Goal: Task Accomplishment & Management: Use online tool/utility

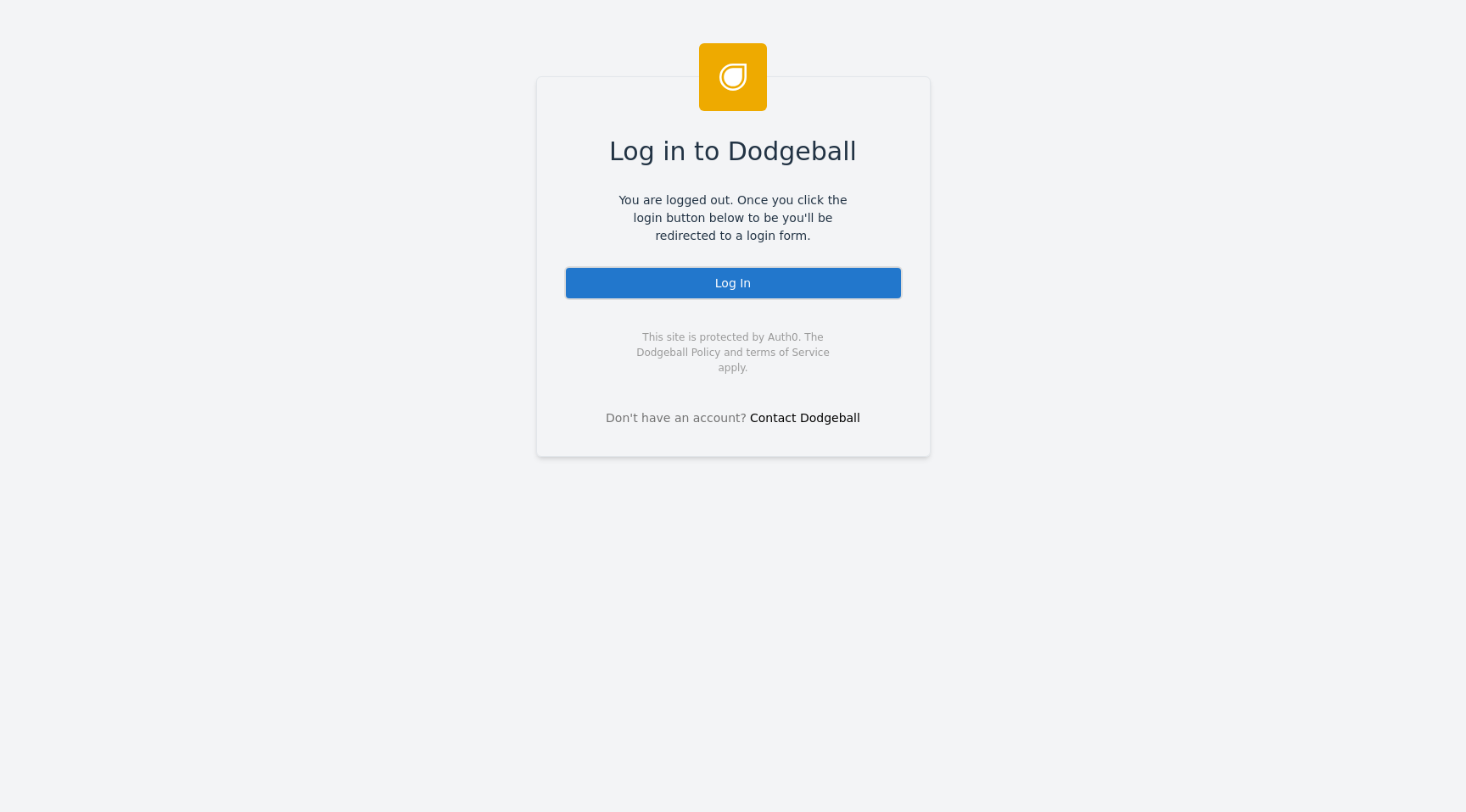
click at [711, 288] on div "Log In" at bounding box center [733, 283] width 338 height 34
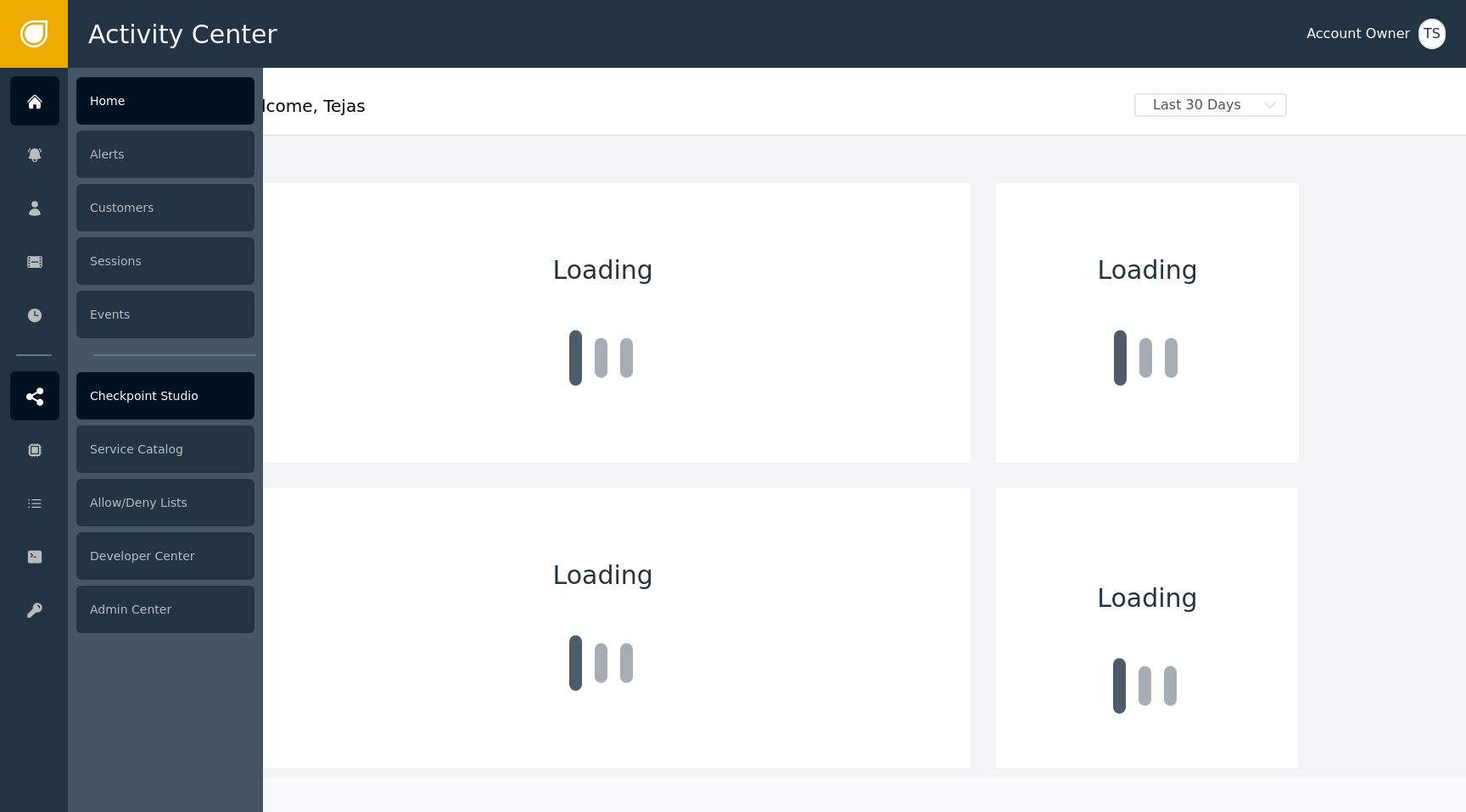
click at [215, 379] on div "Checkpoint Studio" at bounding box center [165, 395] width 179 height 48
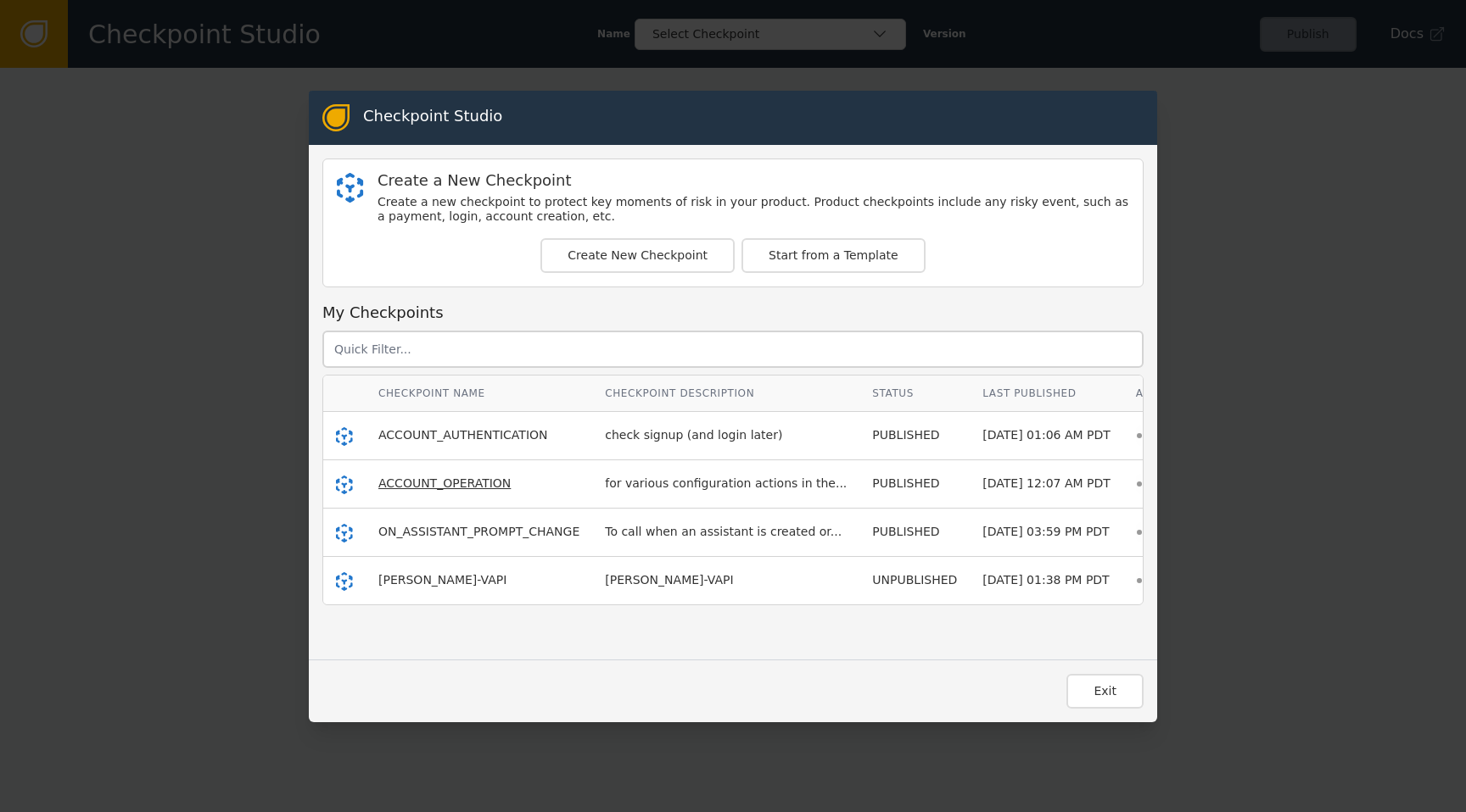
click at [449, 486] on span "ACCOUNT_OPERATION" at bounding box center [445, 483] width 133 height 14
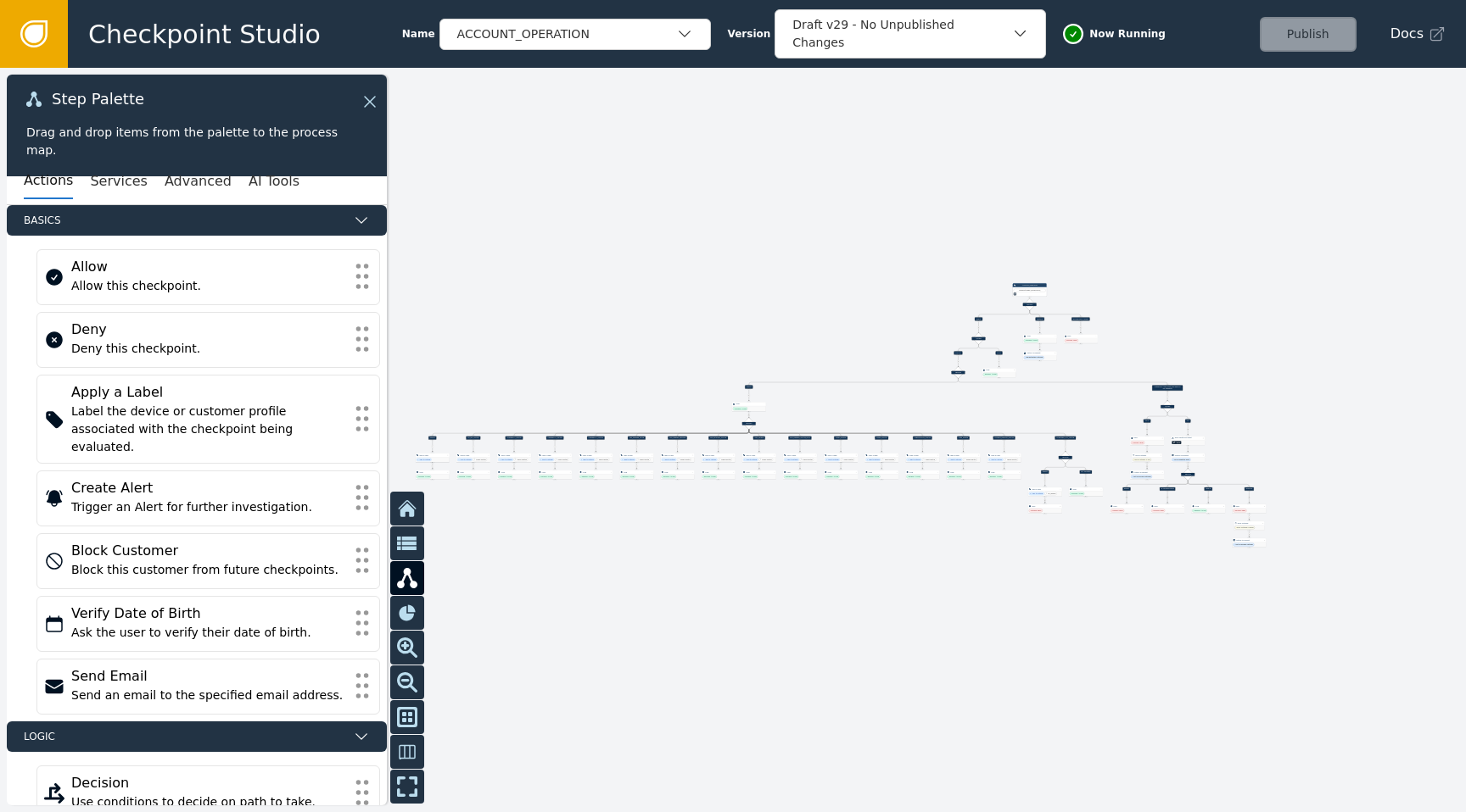
drag, startPoint x: 797, startPoint y: 459, endPoint x: 1398, endPoint y: 328, distance: 615.1
click at [1398, 328] on div at bounding box center [733, 440] width 1466 height 745
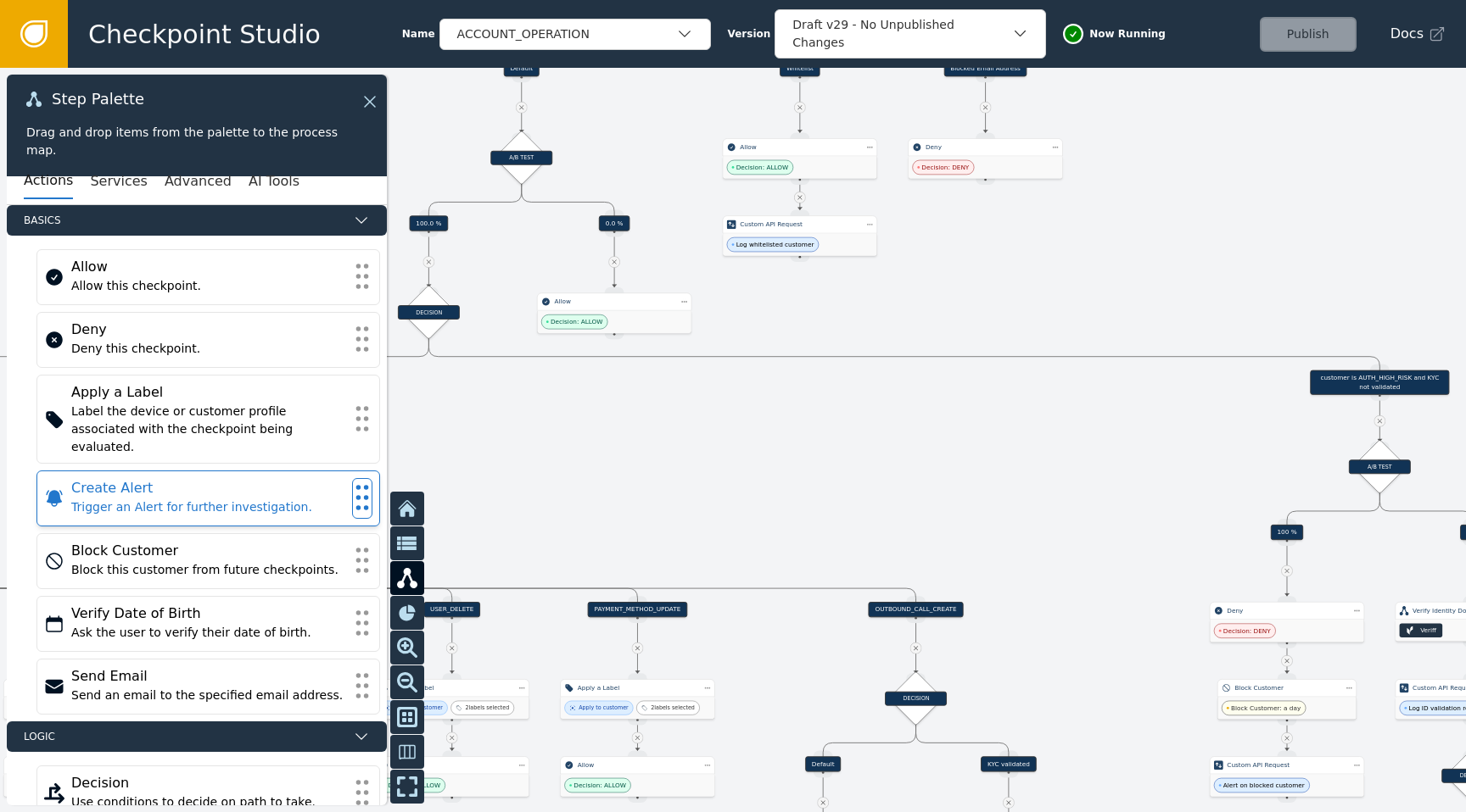
drag, startPoint x: 973, startPoint y: 397, endPoint x: 266, endPoint y: 477, distance: 711.5
click at [265, 477] on div "Target Handle for step Default Source Handle for step Target Handle for step AP…" at bounding box center [733, 440] width 1466 height 745
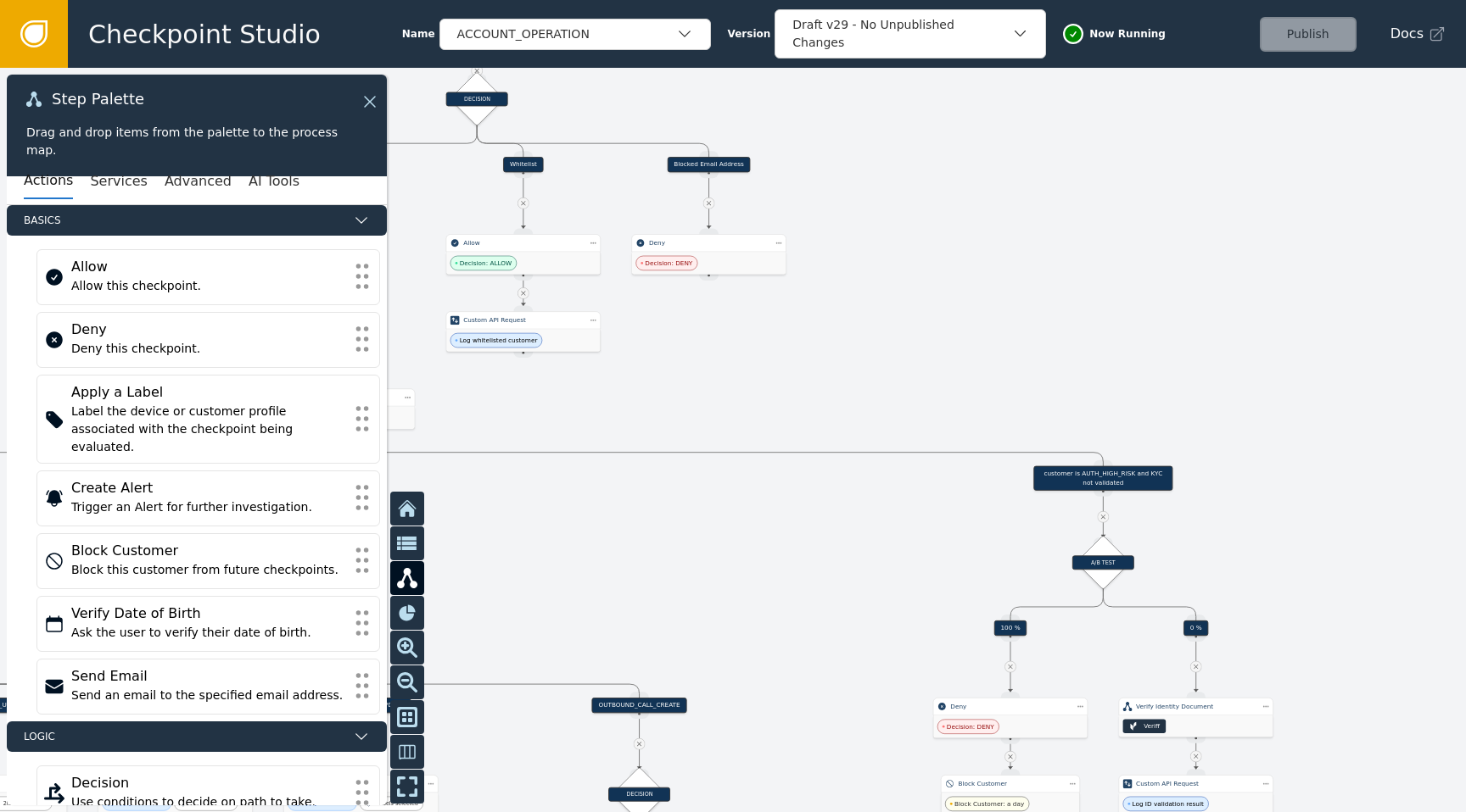
drag, startPoint x: 795, startPoint y: 281, endPoint x: 876, endPoint y: 330, distance: 94.7
click at [876, 331] on div at bounding box center [733, 440] width 1466 height 745
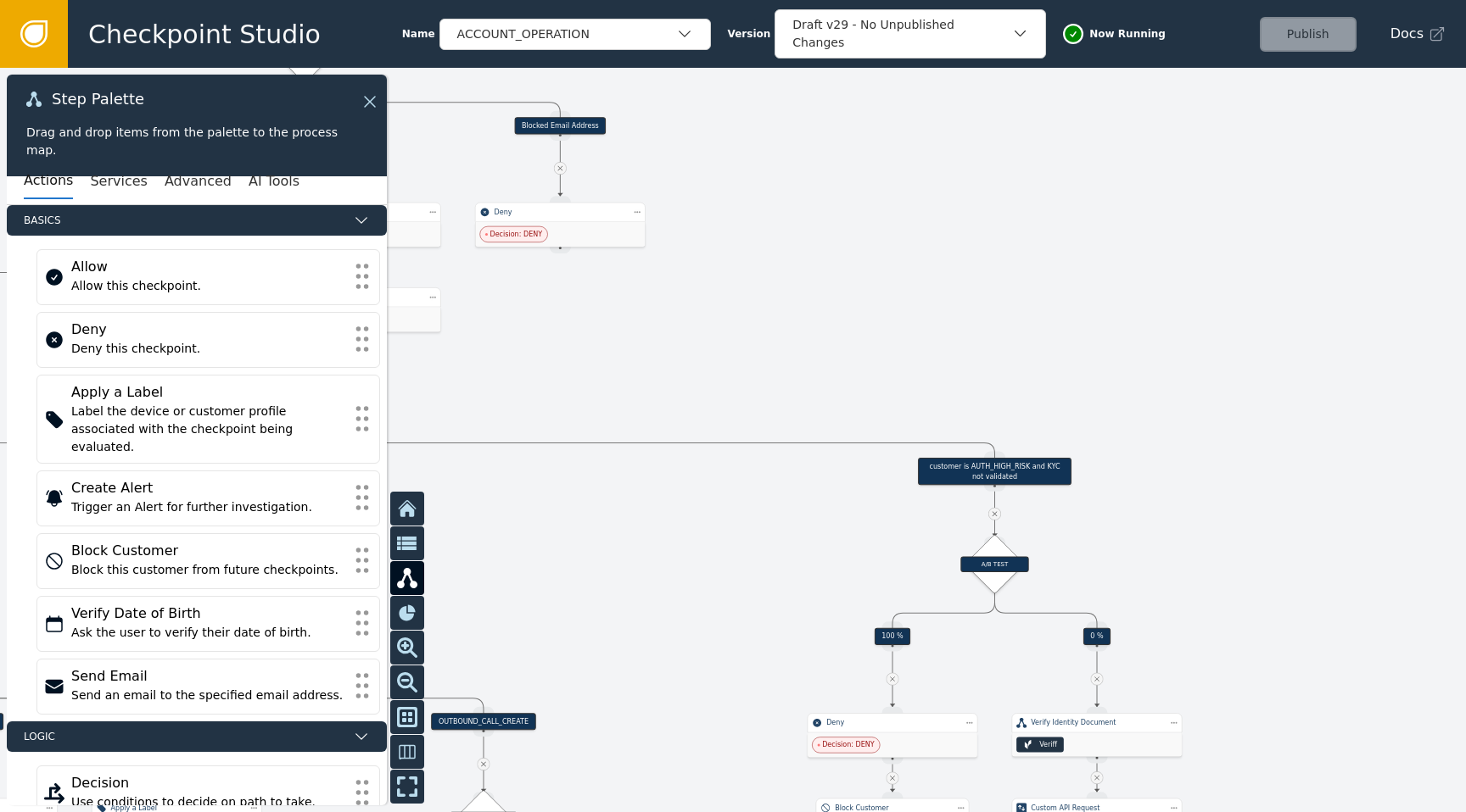
drag, startPoint x: 876, startPoint y: 330, endPoint x: 745, endPoint y: 307, distance: 133.0
click at [745, 307] on div at bounding box center [733, 440] width 1466 height 745
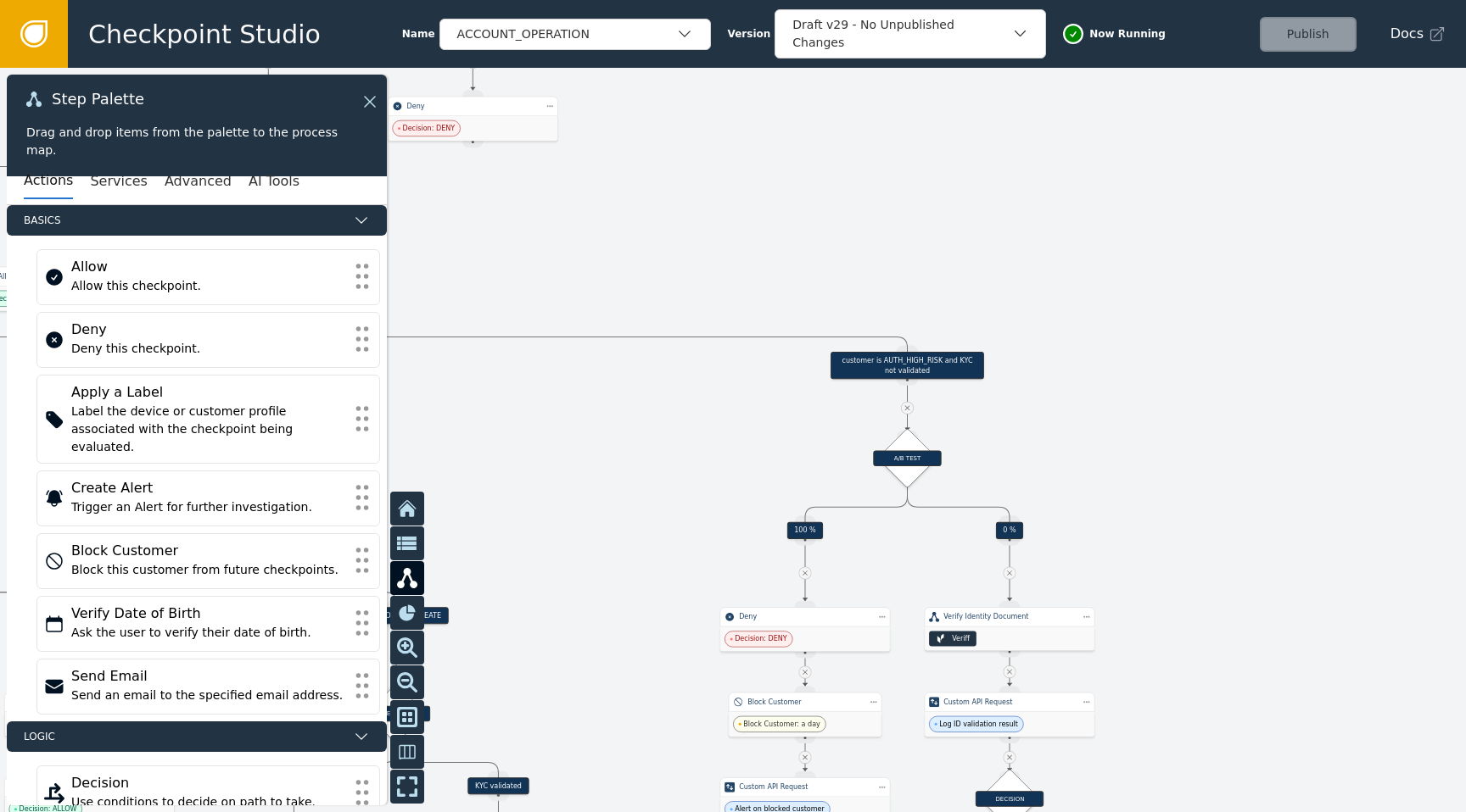
drag, startPoint x: 1274, startPoint y: 345, endPoint x: 1186, endPoint y: 239, distance: 137.8
click at [1186, 239] on div at bounding box center [733, 440] width 1466 height 745
click at [902, 45] on div "Draft v29 - No Unpublished Changes" at bounding box center [910, 34] width 271 height 50
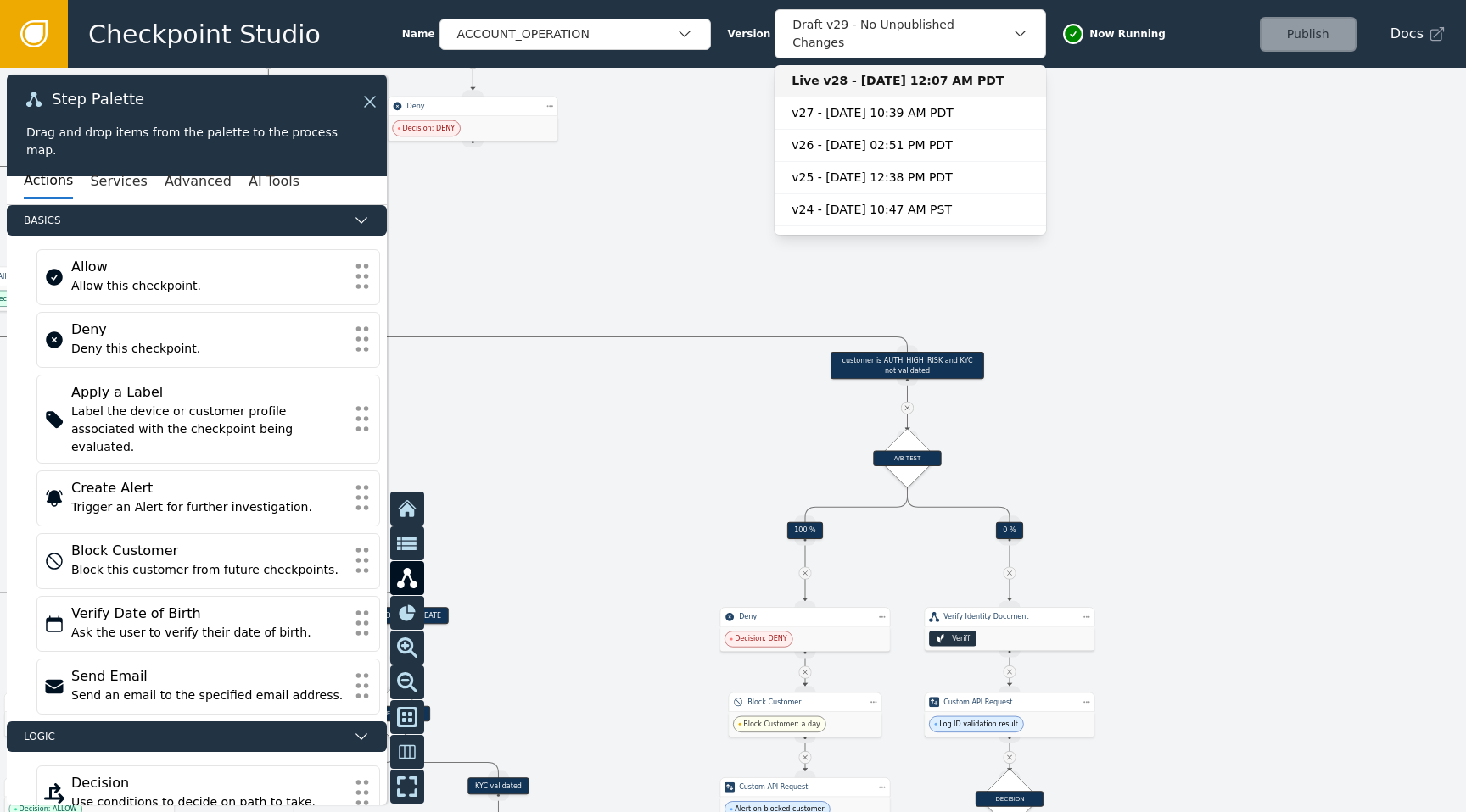
click at [910, 72] on div "Live v28 - [DATE] 12:07 AM PDT" at bounding box center [910, 80] width 237 height 18
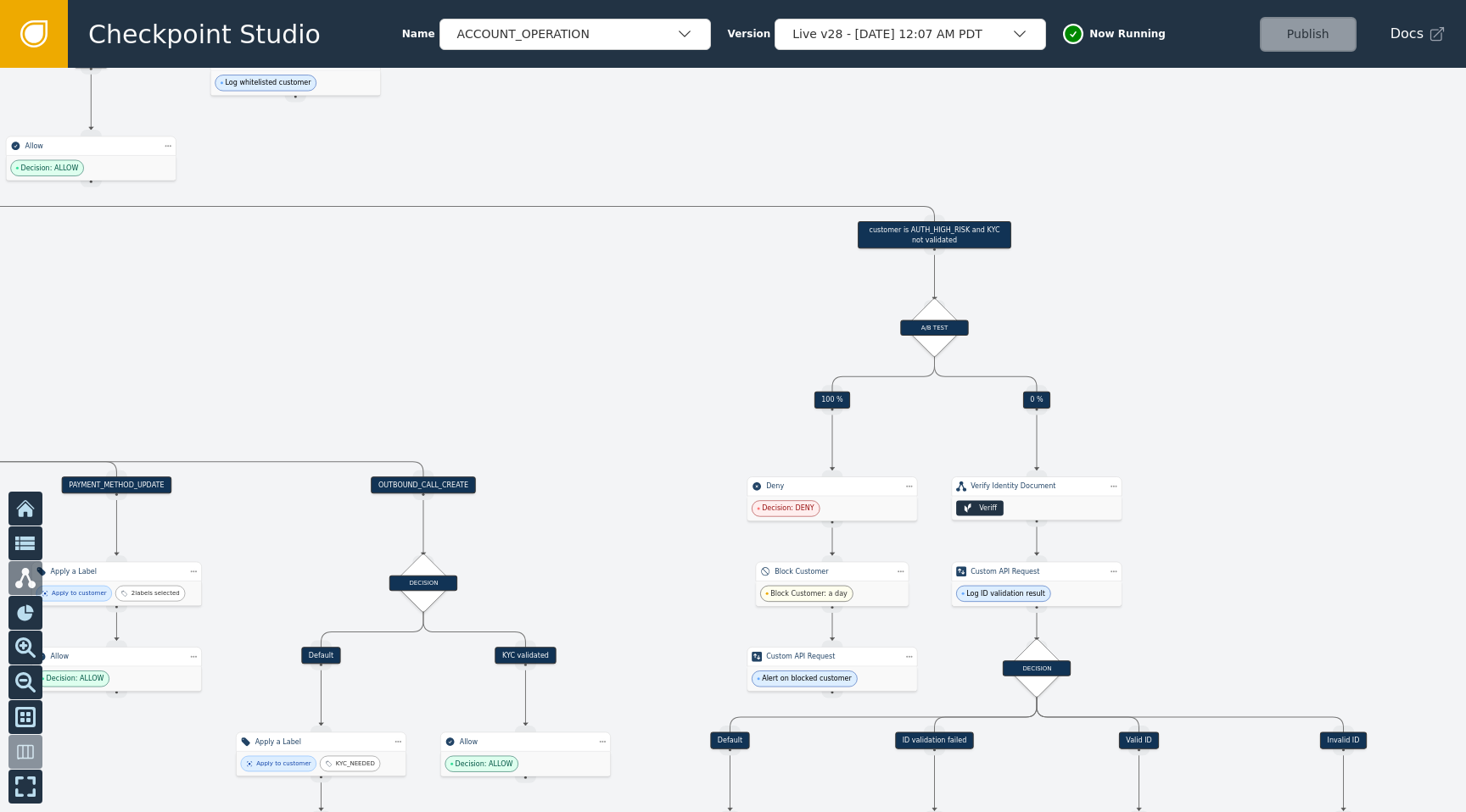
drag, startPoint x: 1123, startPoint y: 331, endPoint x: 1150, endPoint y: 200, distance: 133.8
click at [1150, 200] on div at bounding box center [733, 440] width 1466 height 745
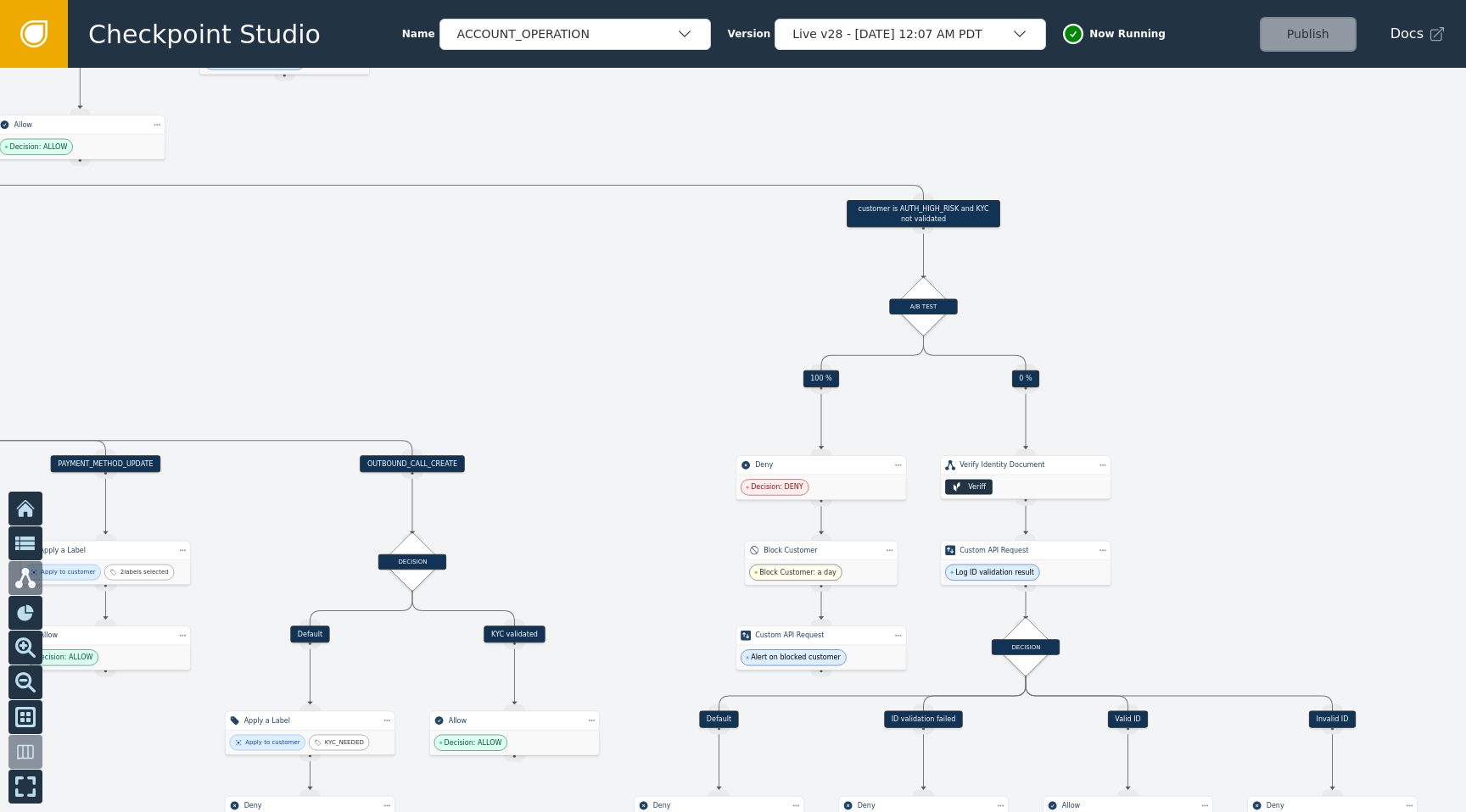
drag, startPoint x: 1224, startPoint y: 383, endPoint x: 1213, endPoint y: 362, distance: 23.7
click at [1213, 362] on div at bounding box center [733, 440] width 1466 height 745
click at [27, 35] on icon at bounding box center [34, 34] width 19 height 19
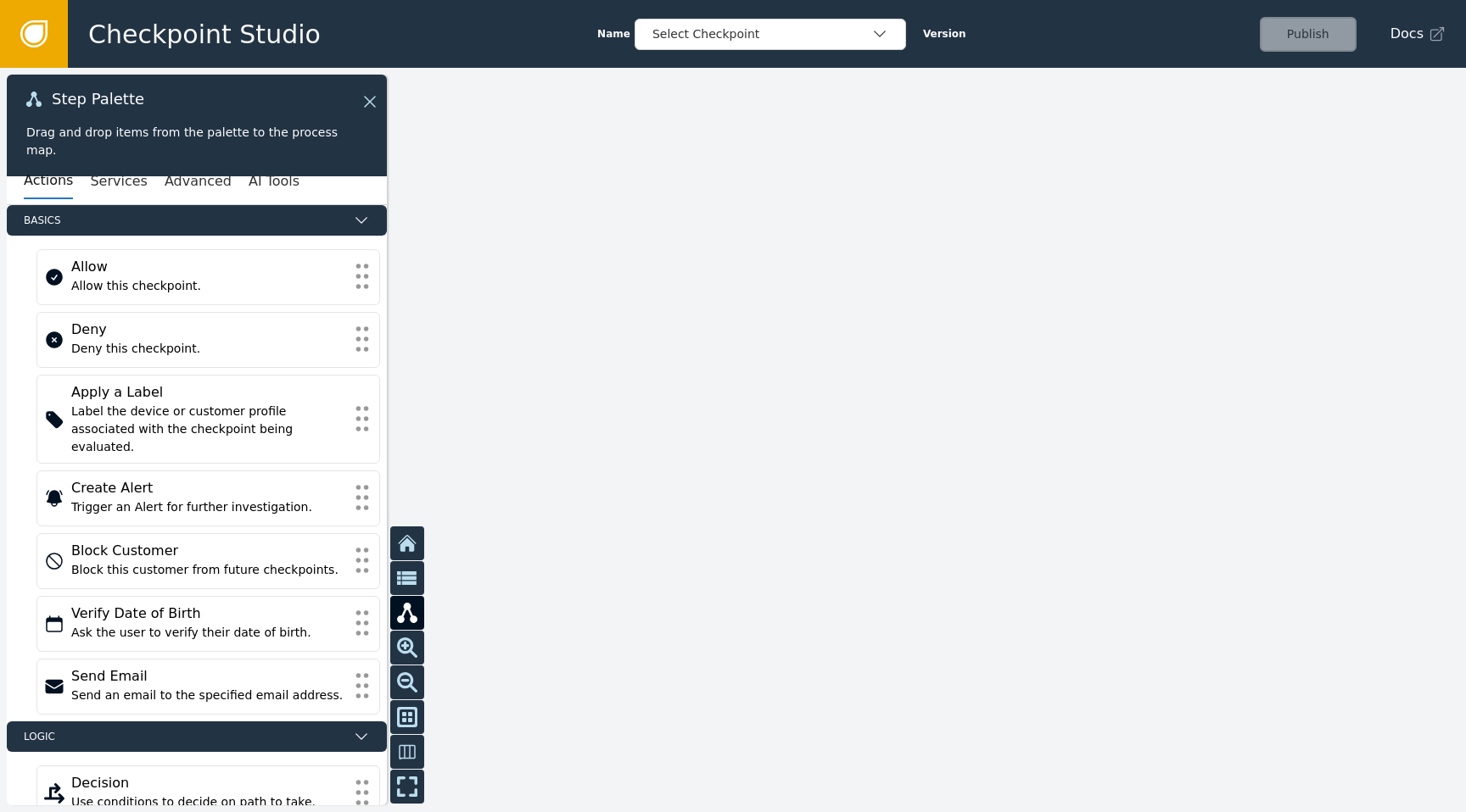
drag, startPoint x: 766, startPoint y: 210, endPoint x: 884, endPoint y: 133, distance: 140.9
click at [884, 133] on div at bounding box center [733, 440] width 1466 height 745
click at [863, 56] on div "Checkpoint Studio Name Select Checkpoint Version Publish Docs" at bounding box center [767, 34] width 1398 height 68
click at [847, 31] on div "Select Checkpoint" at bounding box center [762, 34] width 219 height 18
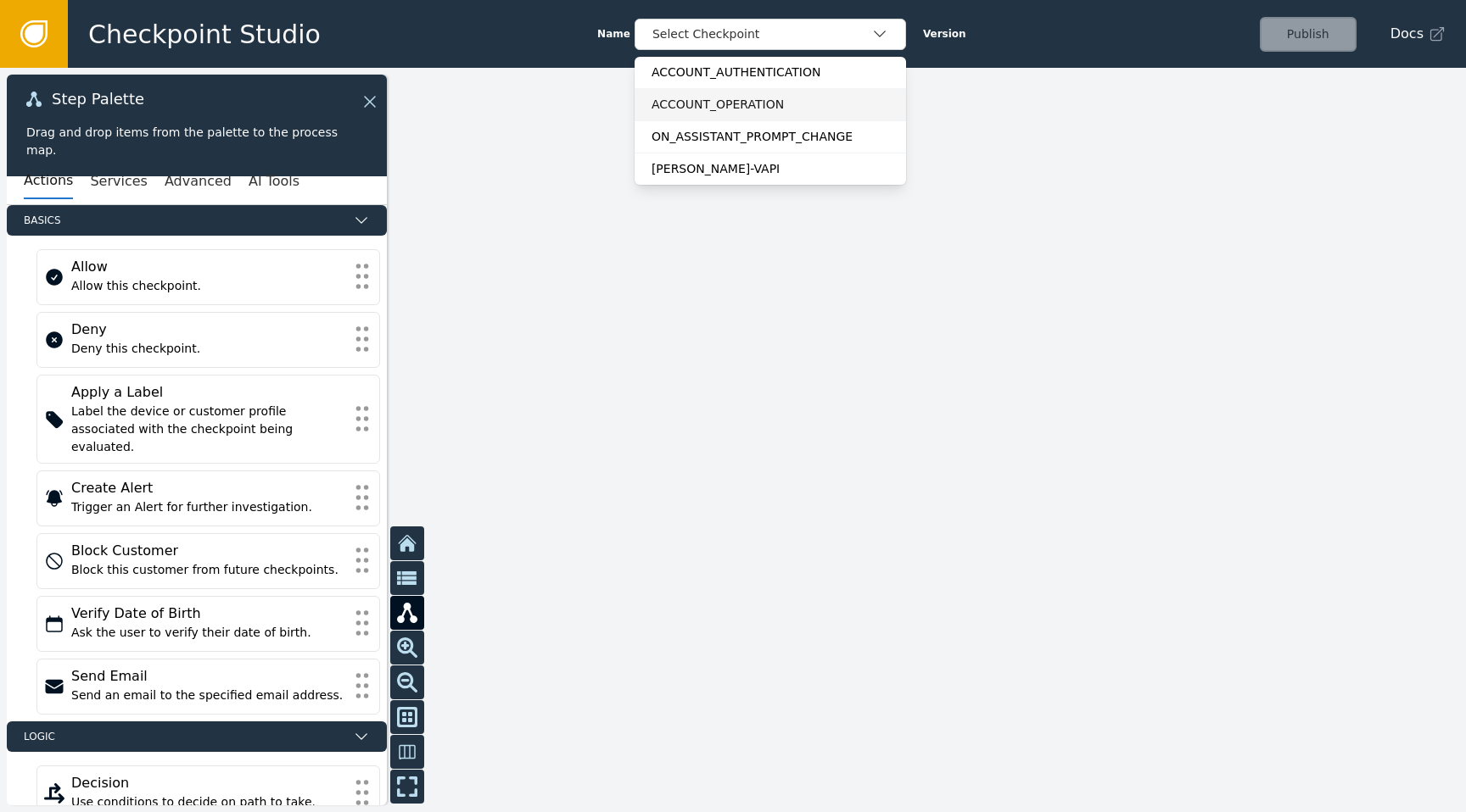
click at [762, 103] on div "ACCOUNT_OPERATION" at bounding box center [770, 105] width 237 height 18
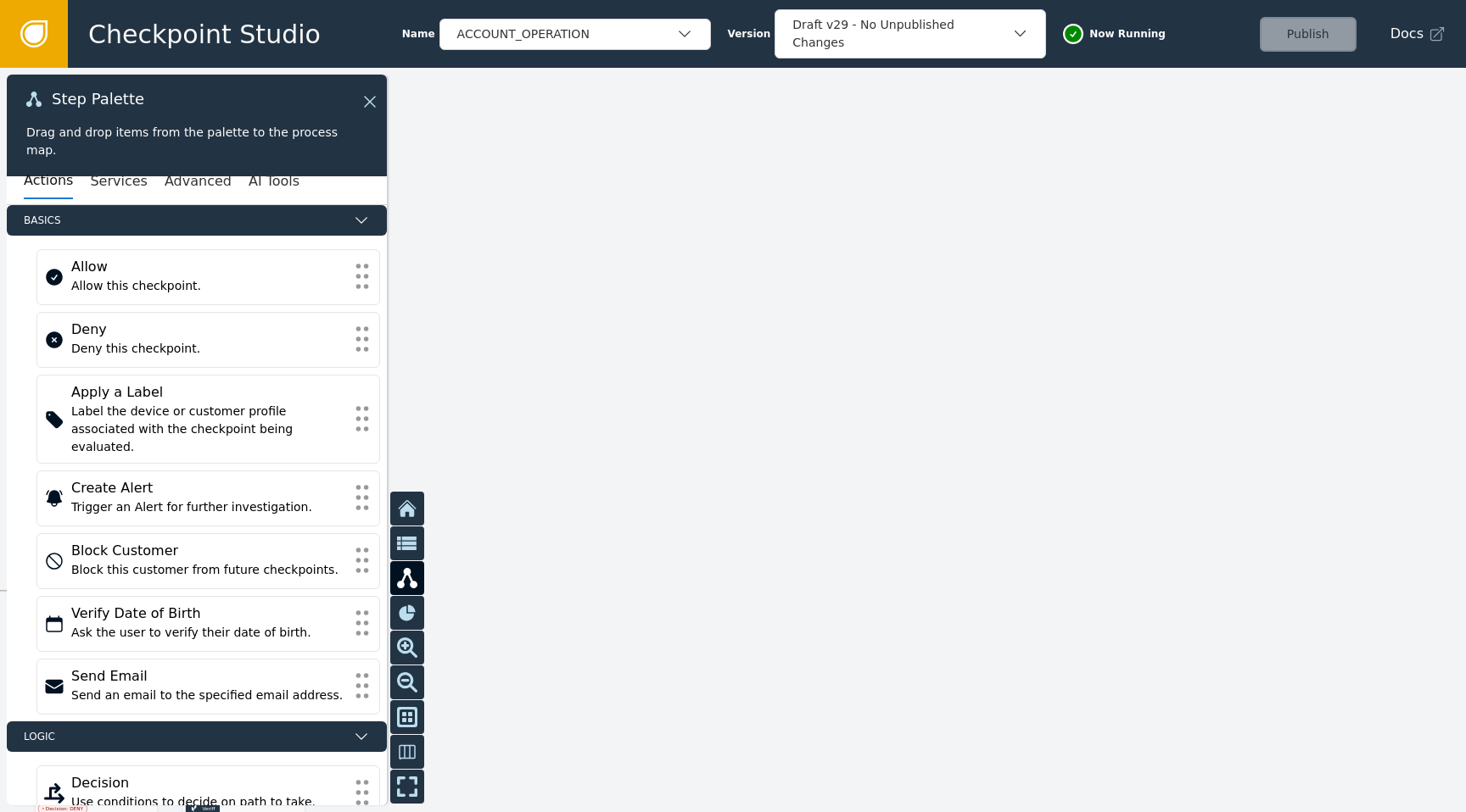
drag, startPoint x: 794, startPoint y: 317, endPoint x: 1041, endPoint y: 317, distance: 247.0
click at [1041, 317] on div at bounding box center [733, 440] width 1466 height 745
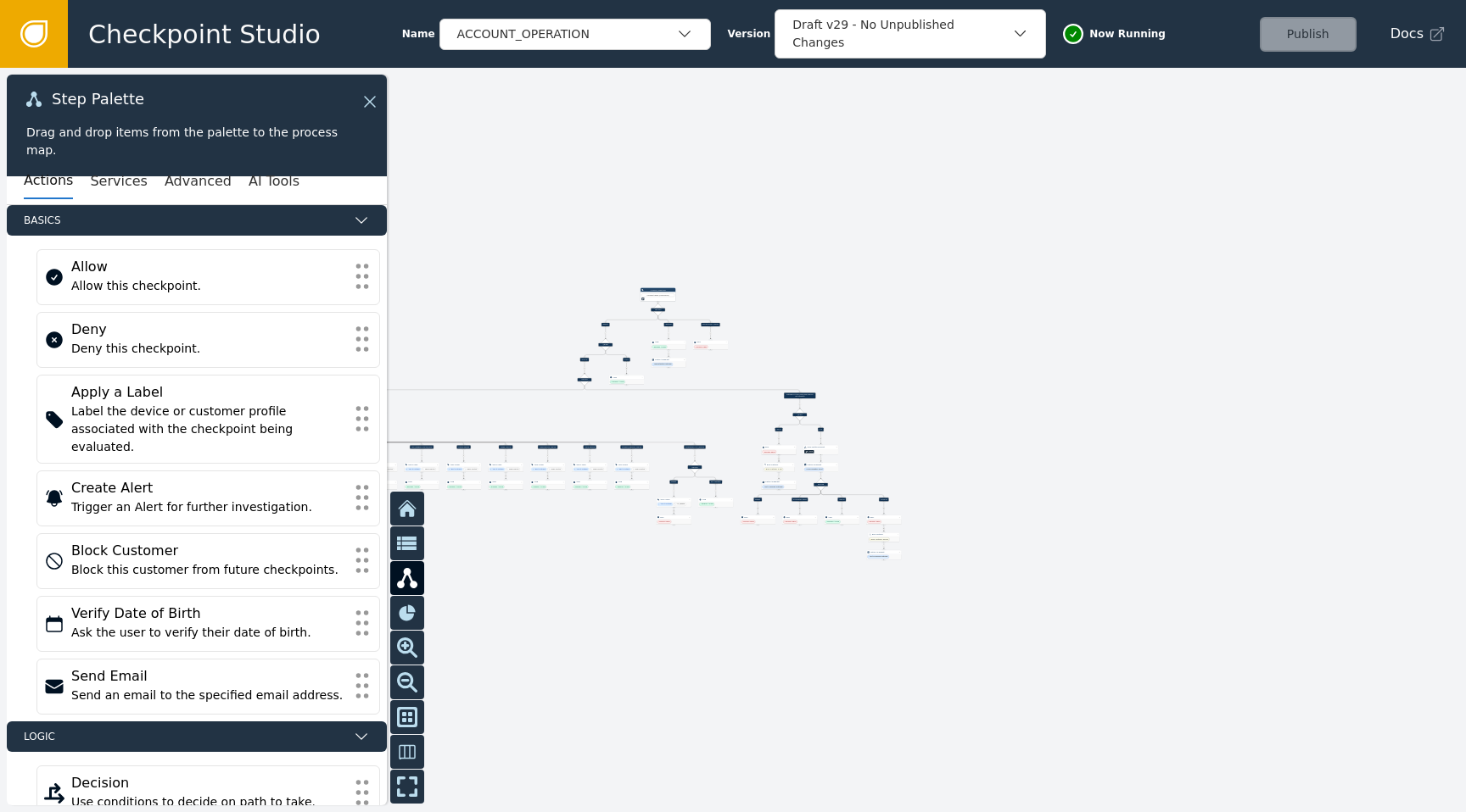
drag, startPoint x: 965, startPoint y: 364, endPoint x: 1235, endPoint y: 281, distance: 282.5
click at [1236, 278] on div at bounding box center [733, 440] width 1466 height 745
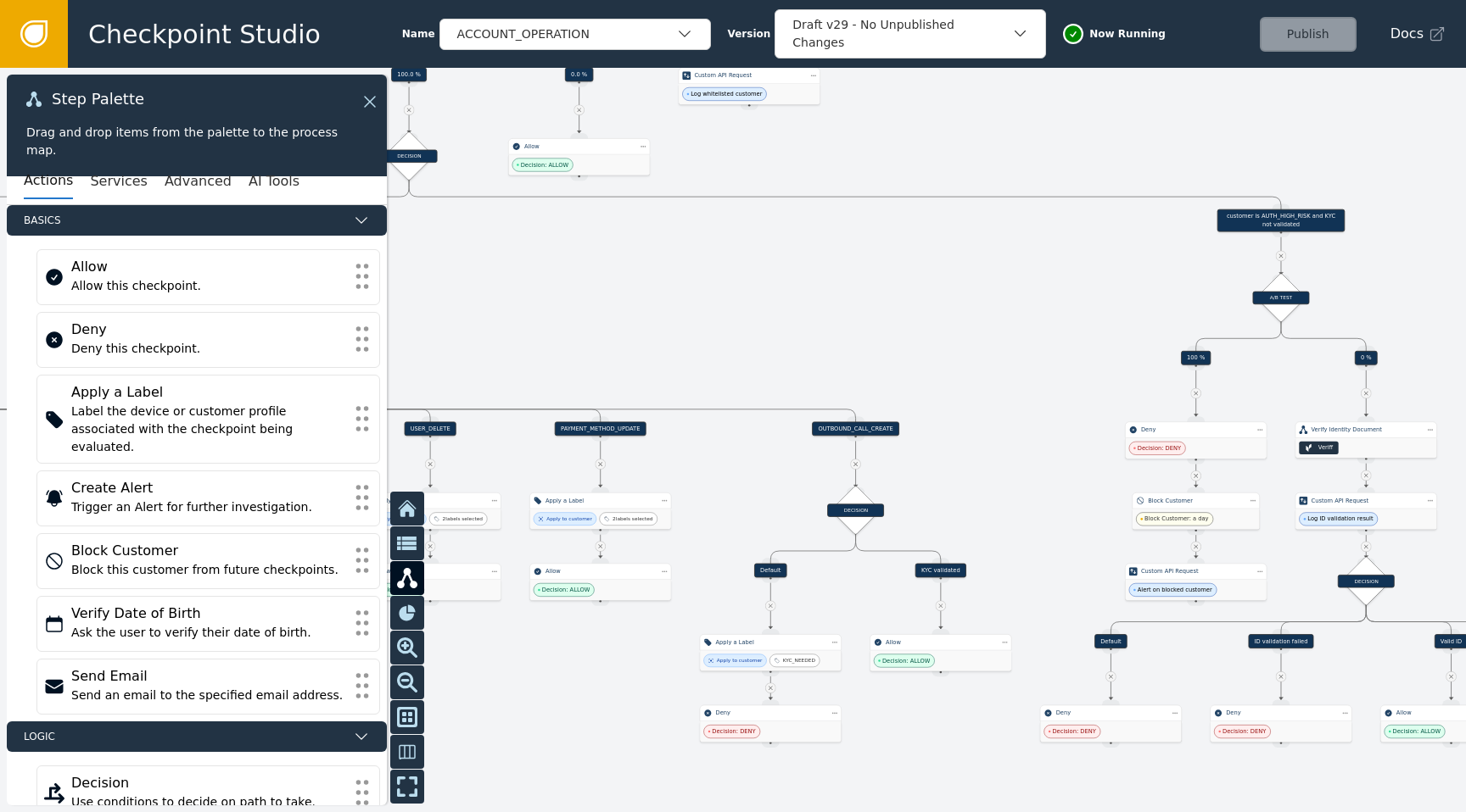
drag, startPoint x: 884, startPoint y: 369, endPoint x: 583, endPoint y: 267, distance: 317.8
click at [583, 267] on div at bounding box center [733, 440] width 1466 height 745
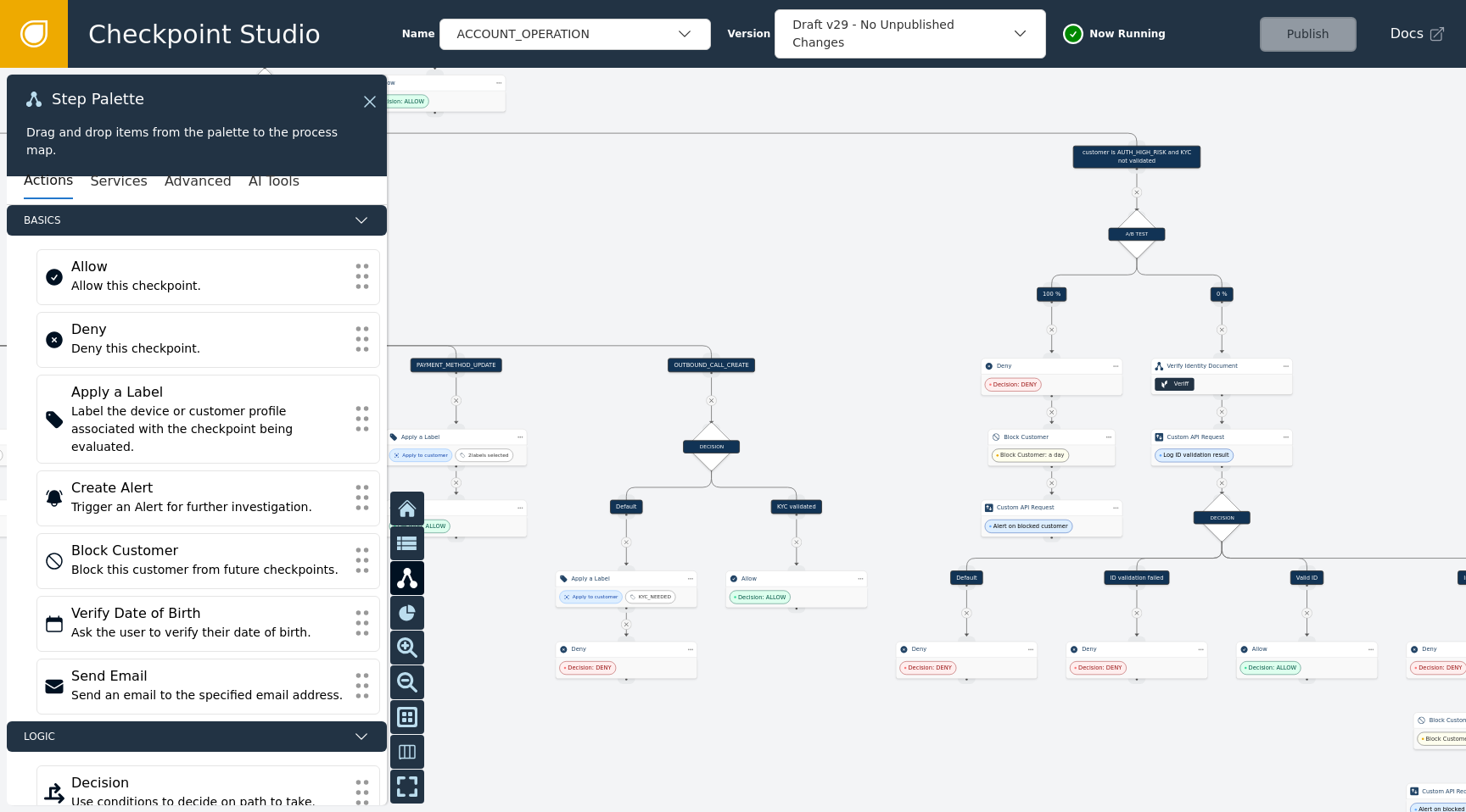
drag, startPoint x: 827, startPoint y: 306, endPoint x: 683, endPoint y: 243, distance: 157.2
click at [683, 243] on div at bounding box center [733, 440] width 1466 height 745
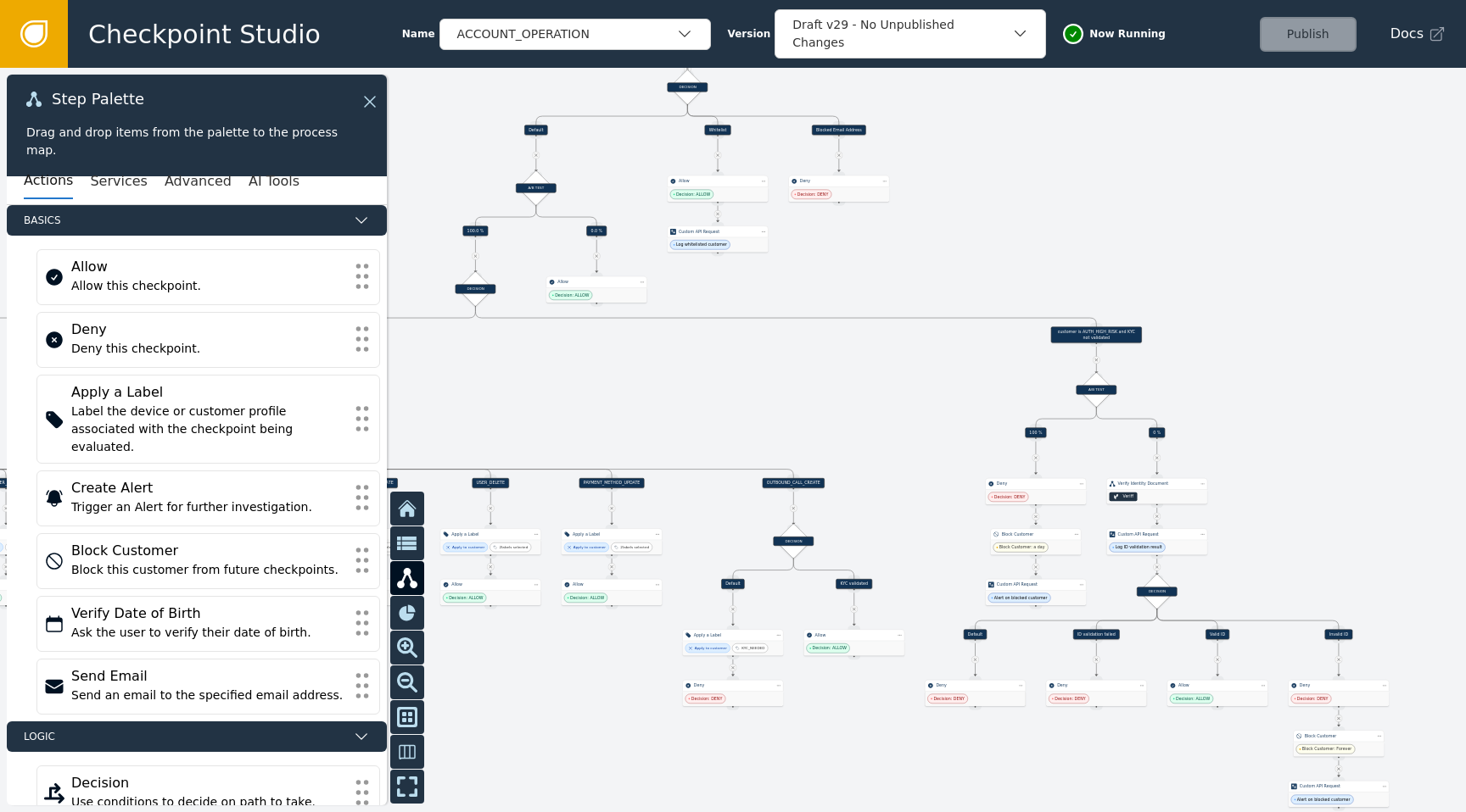
drag, startPoint x: 675, startPoint y: 326, endPoint x: 783, endPoint y: 346, distance: 109.8
click at [783, 346] on div at bounding box center [733, 440] width 1466 height 745
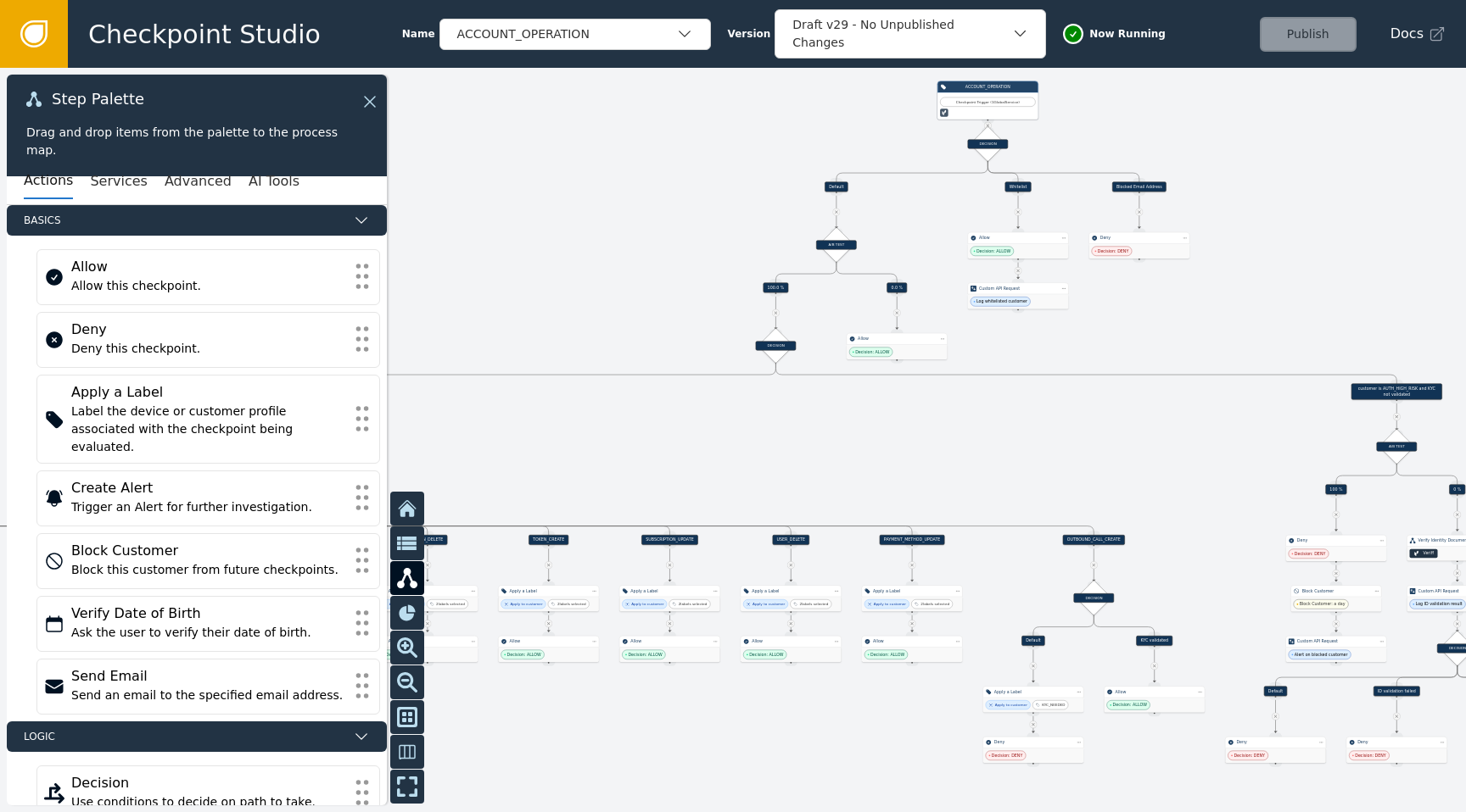
drag, startPoint x: 693, startPoint y: 400, endPoint x: 1026, endPoint y: 462, distance: 338.7
click at [1024, 462] on div at bounding box center [733, 440] width 1466 height 745
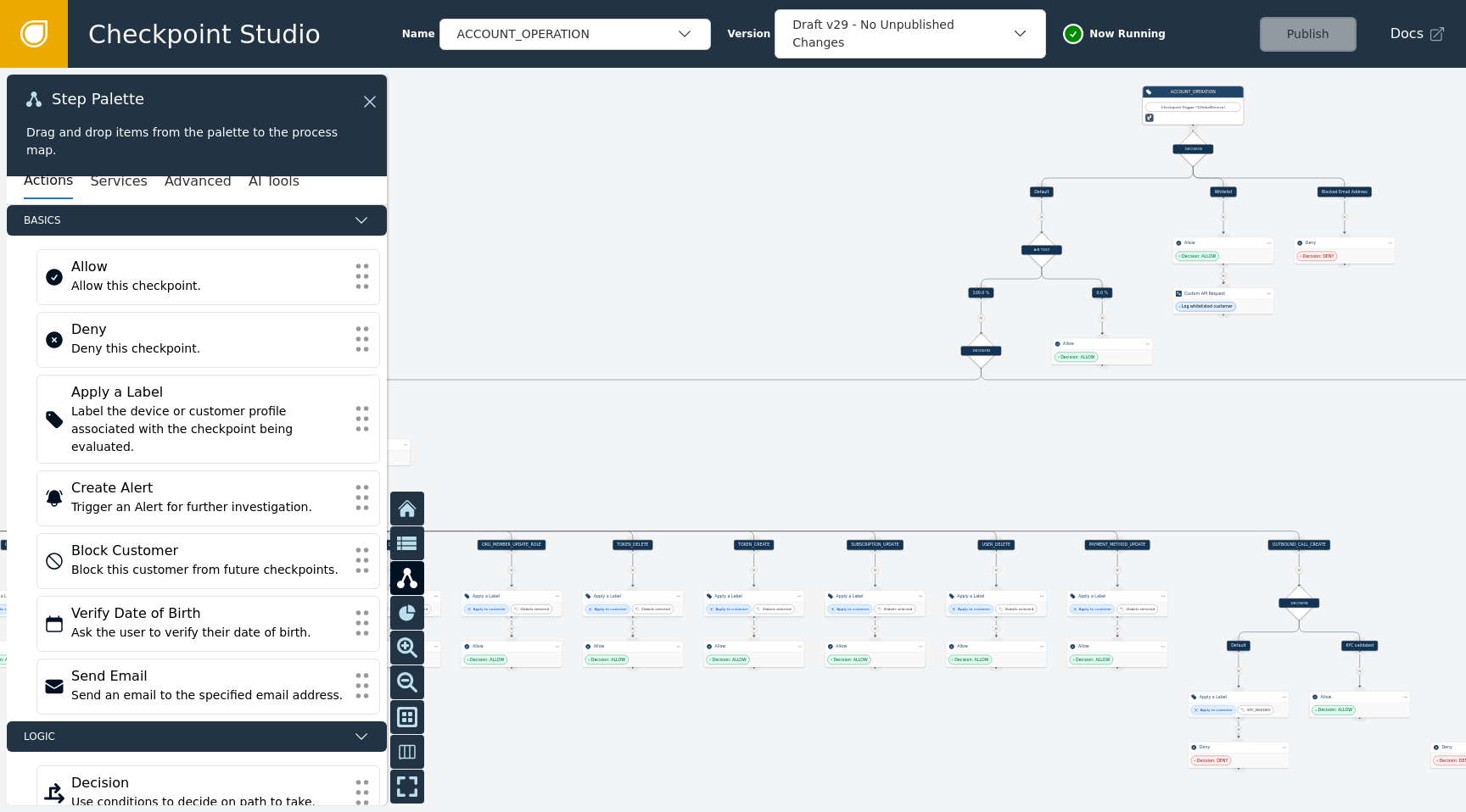
drag, startPoint x: 808, startPoint y: 464, endPoint x: 1214, endPoint y: 464, distance: 406.0
click at [1214, 464] on div at bounding box center [733, 440] width 1466 height 745
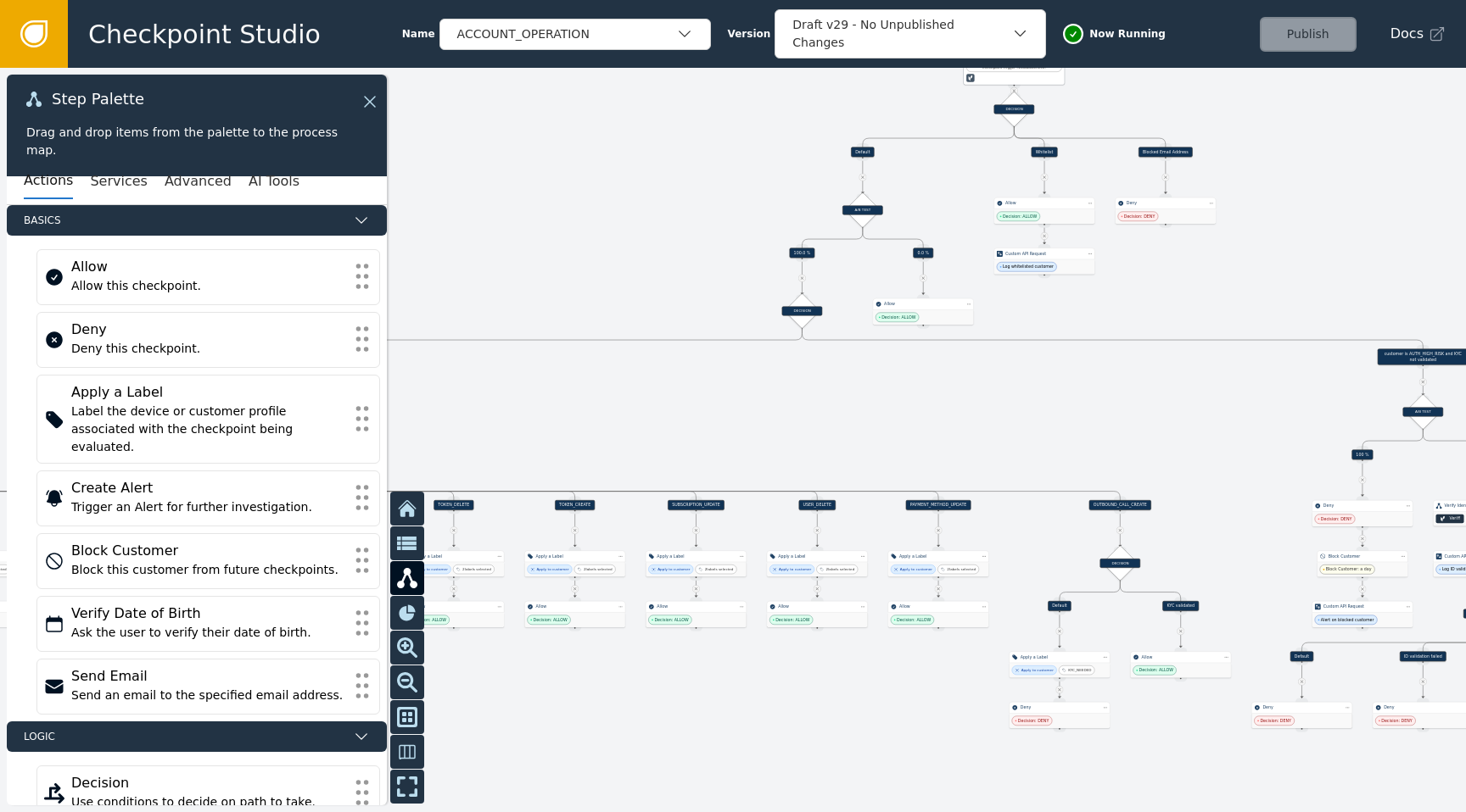
drag, startPoint x: 1097, startPoint y: 456, endPoint x: 662, endPoint y: 415, distance: 436.9
click at [662, 415] on div at bounding box center [733, 440] width 1466 height 745
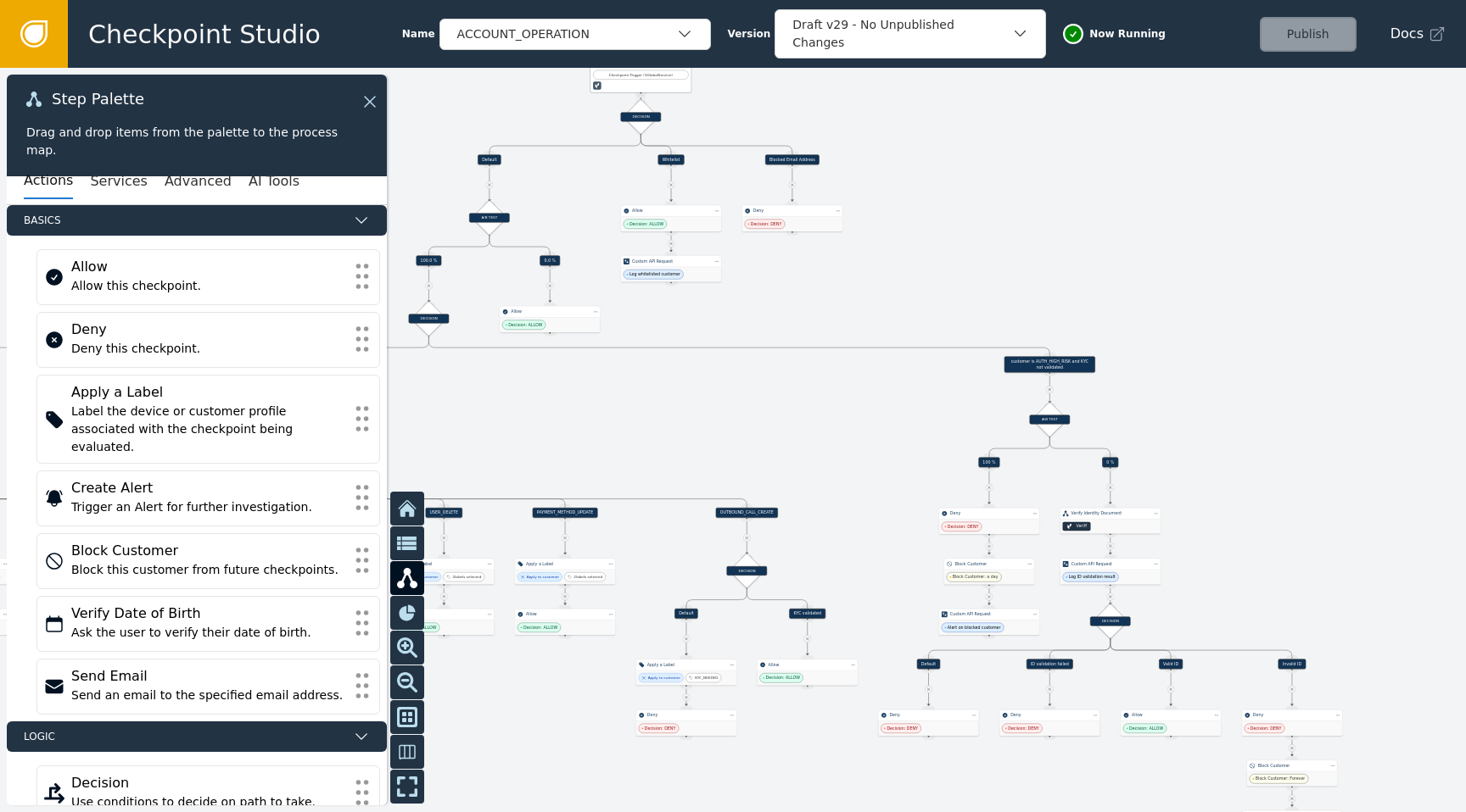
drag, startPoint x: 990, startPoint y: 373, endPoint x: 645, endPoint y: 381, distance: 345.1
click at [645, 381] on div at bounding box center [733, 440] width 1466 height 745
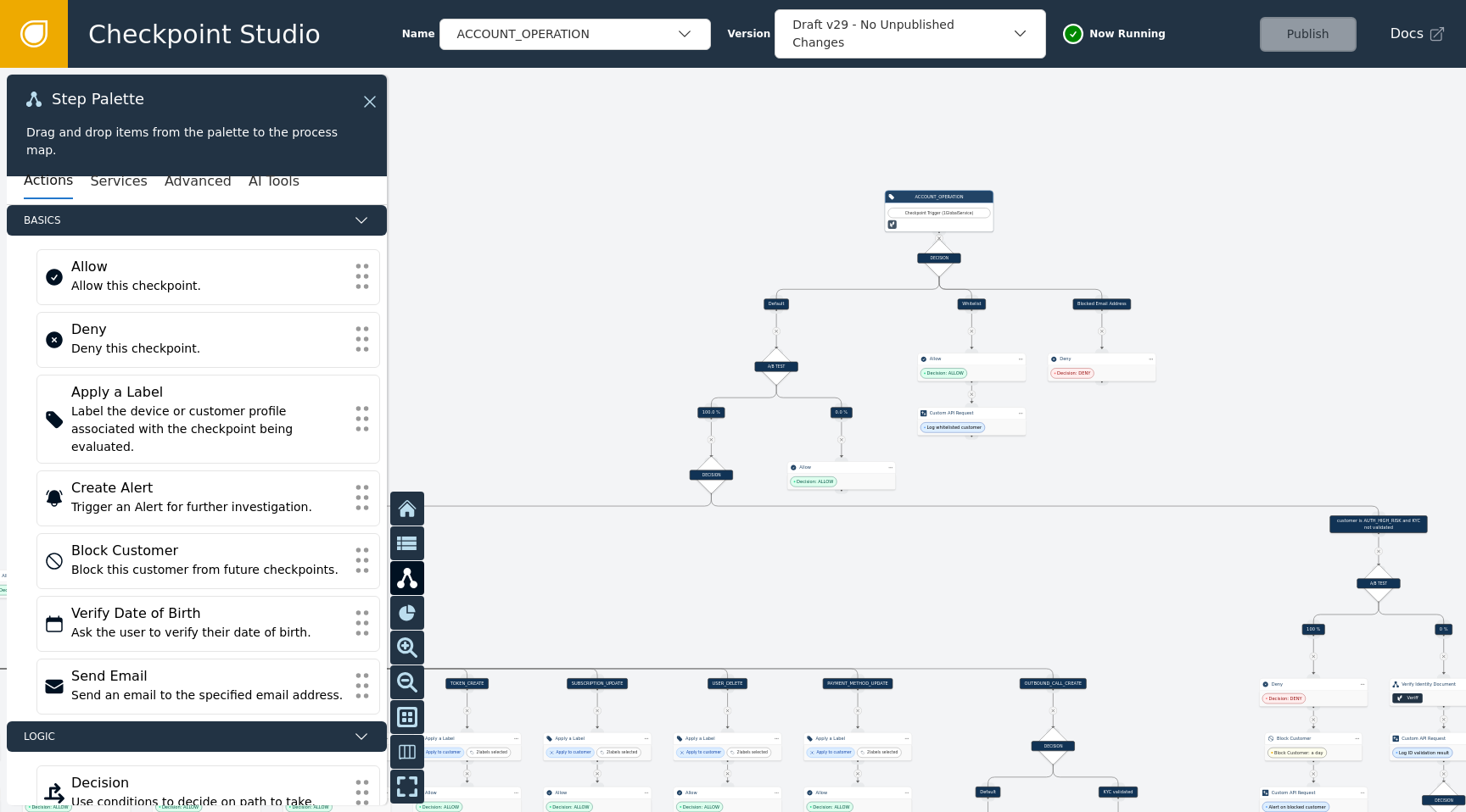
drag, startPoint x: 645, startPoint y: 381, endPoint x: 1054, endPoint y: 469, distance: 418.4
click at [1056, 470] on div at bounding box center [733, 440] width 1466 height 745
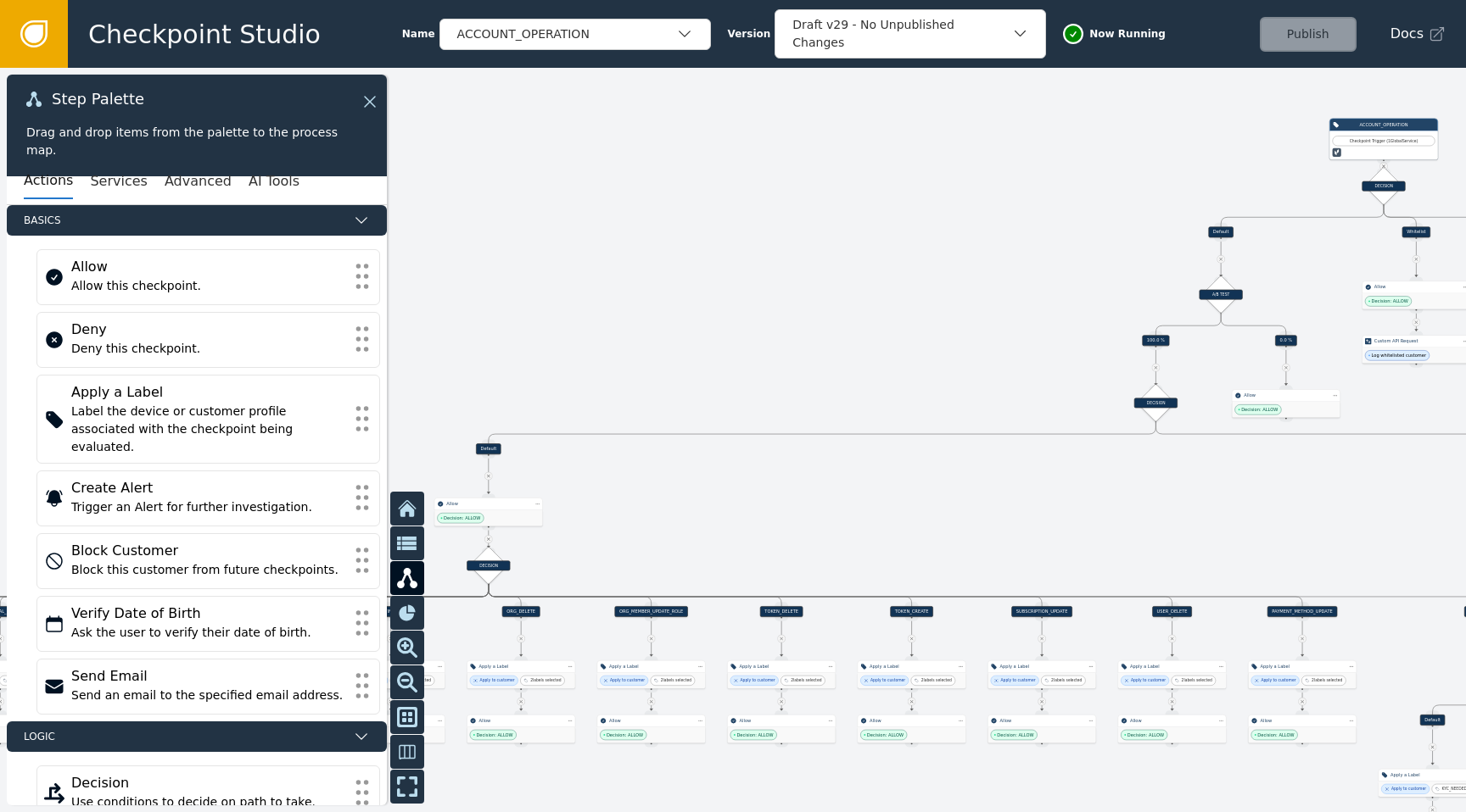
drag, startPoint x: 889, startPoint y: 480, endPoint x: 679, endPoint y: 384, distance: 230.9
click at [679, 384] on div at bounding box center [733, 440] width 1466 height 745
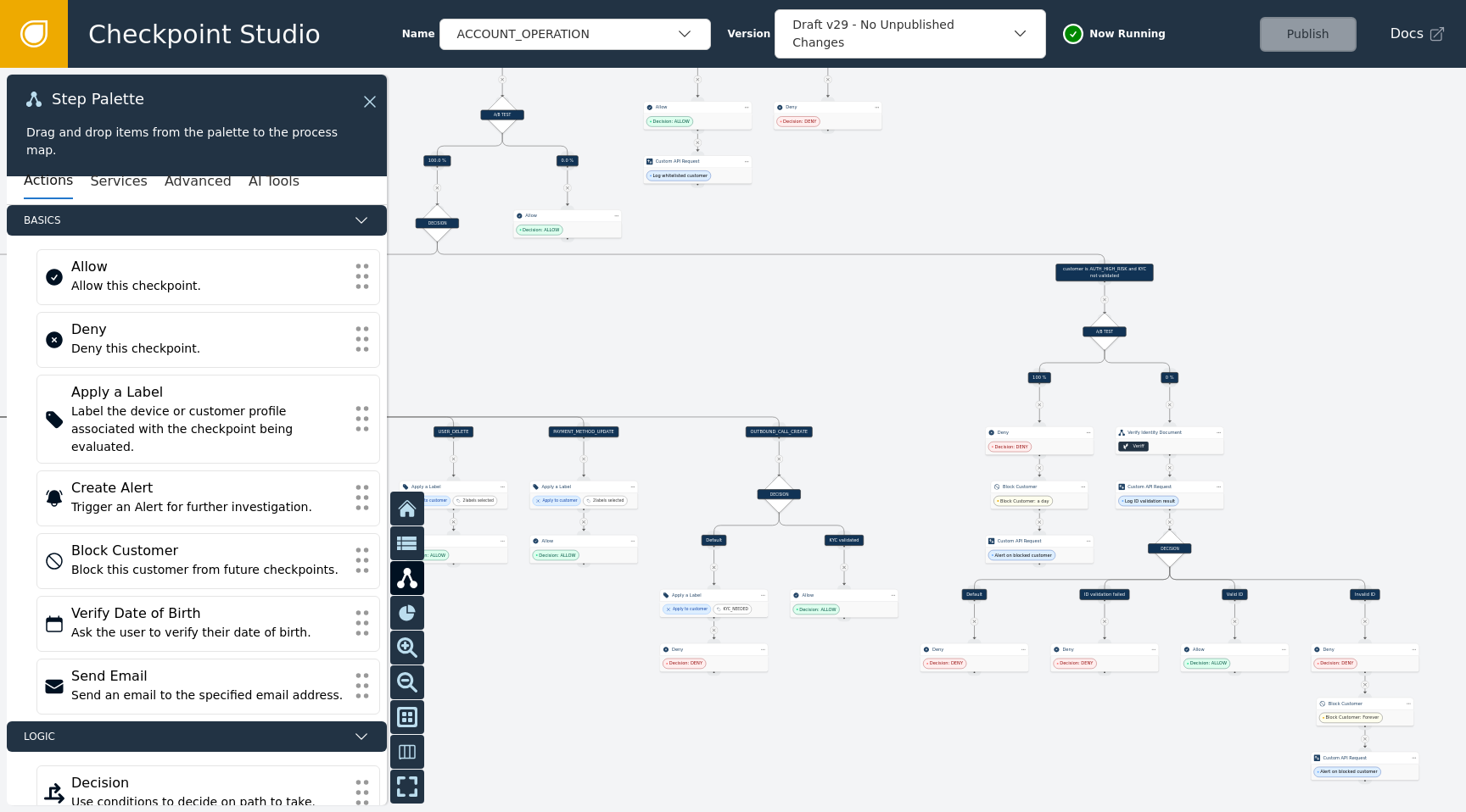
drag, startPoint x: 778, startPoint y: 417, endPoint x: 607, endPoint y: 334, distance: 190.1
click at [607, 334] on div at bounding box center [733, 440] width 1466 height 745
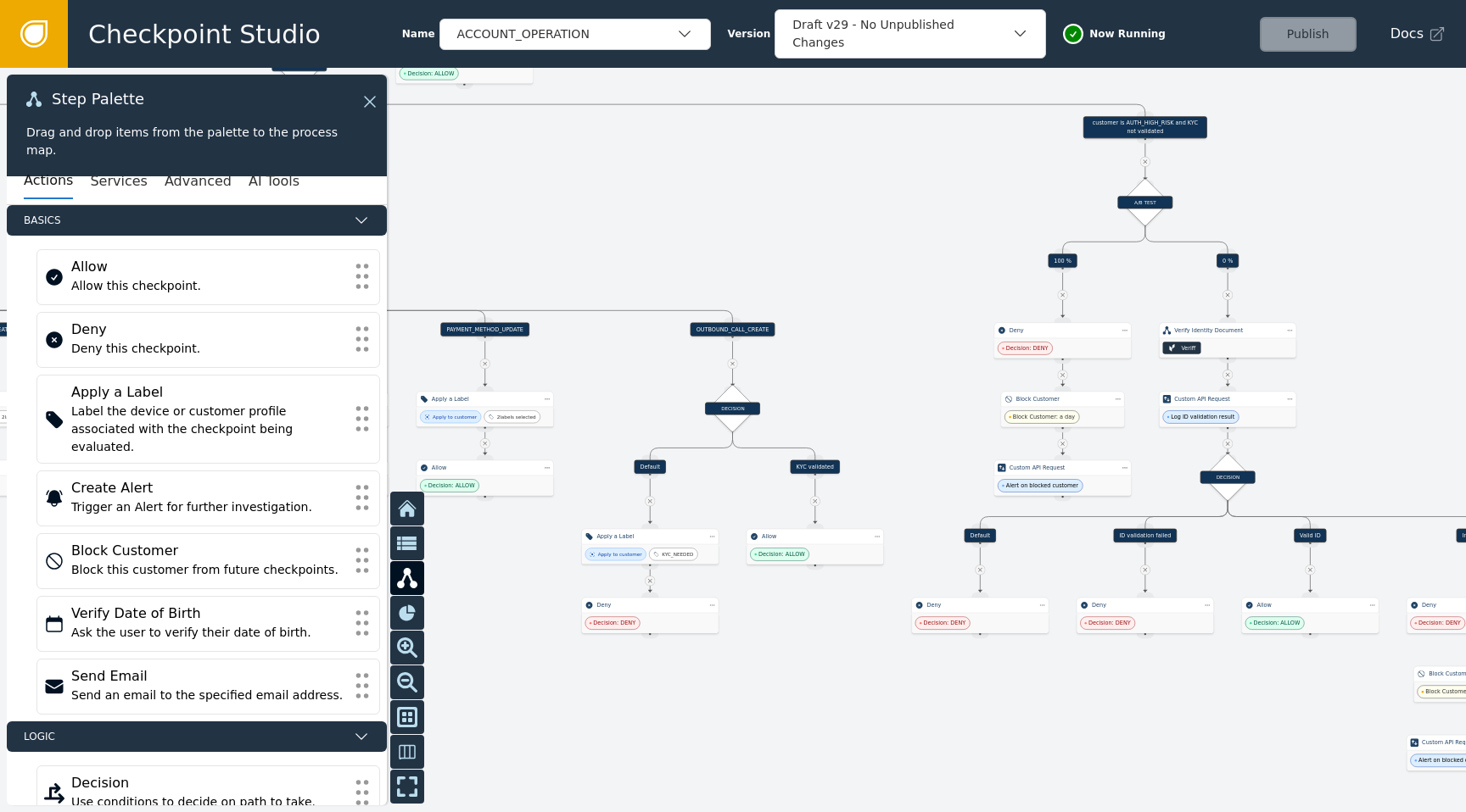
drag, startPoint x: 886, startPoint y: 729, endPoint x: 812, endPoint y: 686, distance: 85.6
click at [812, 686] on div at bounding box center [733, 440] width 1466 height 745
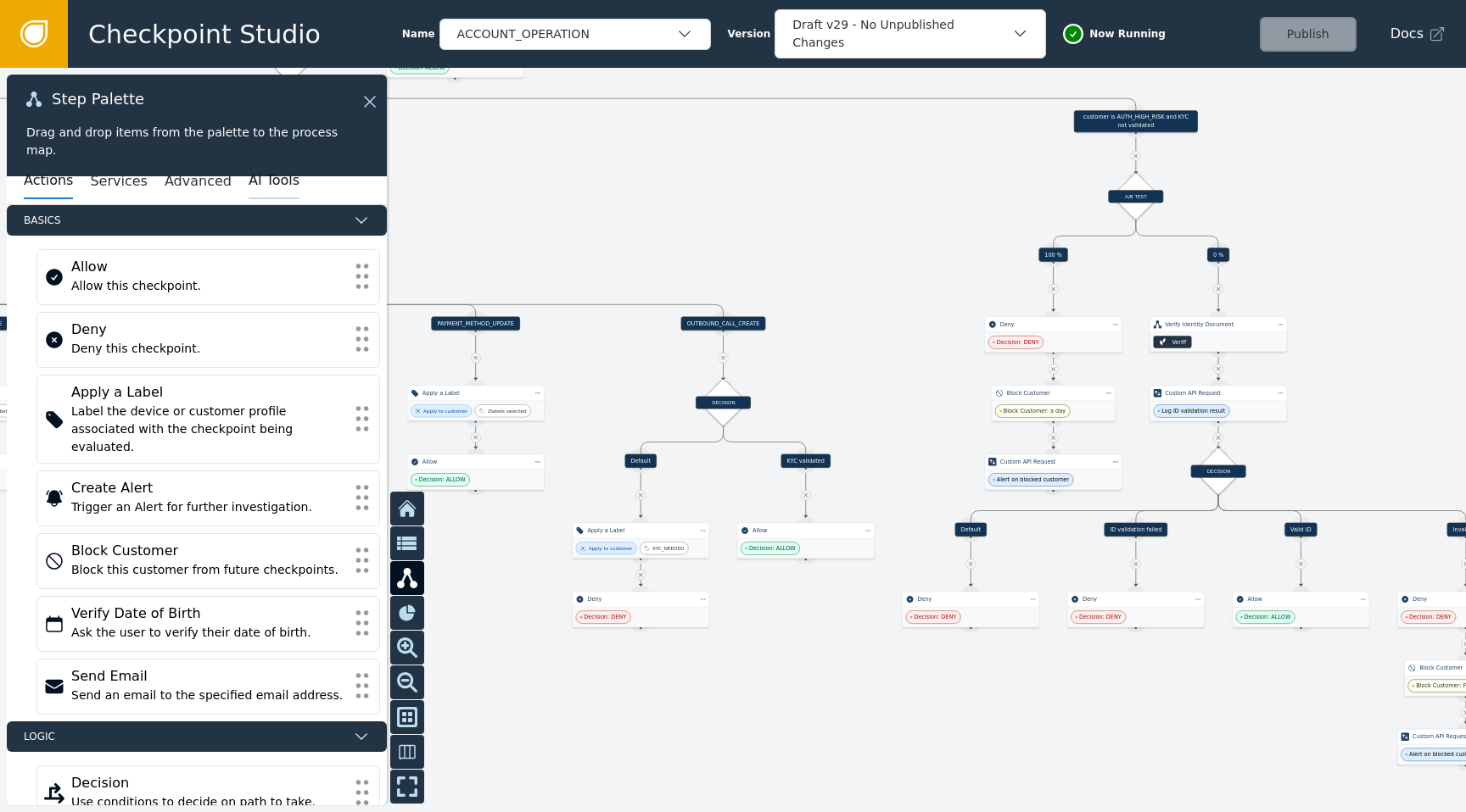
click at [260, 178] on button "AI Tools" at bounding box center [274, 181] width 50 height 36
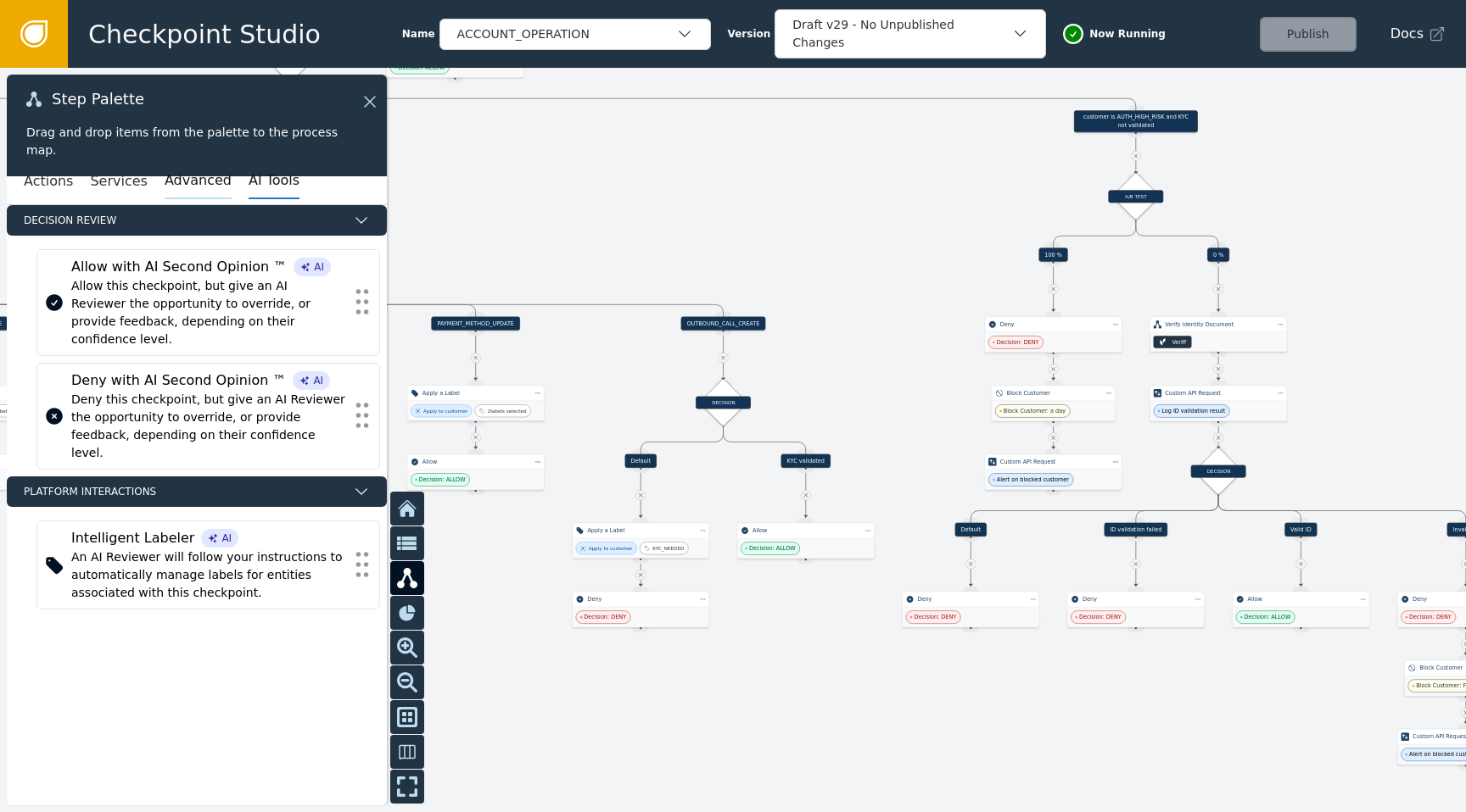
click at [185, 185] on button "Advanced" at bounding box center [198, 181] width 67 height 36
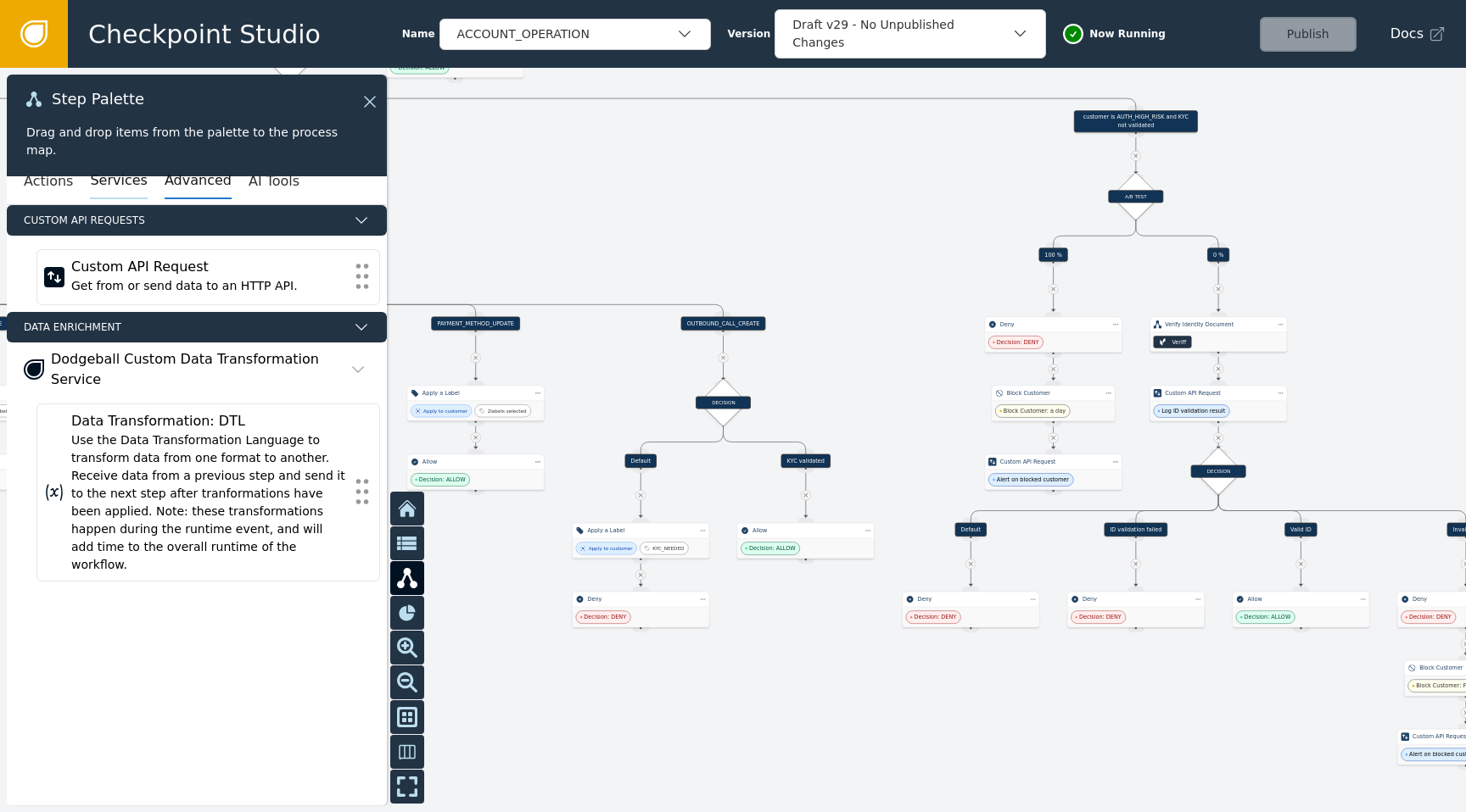
click at [108, 171] on button "Services" at bounding box center [118, 181] width 57 height 36
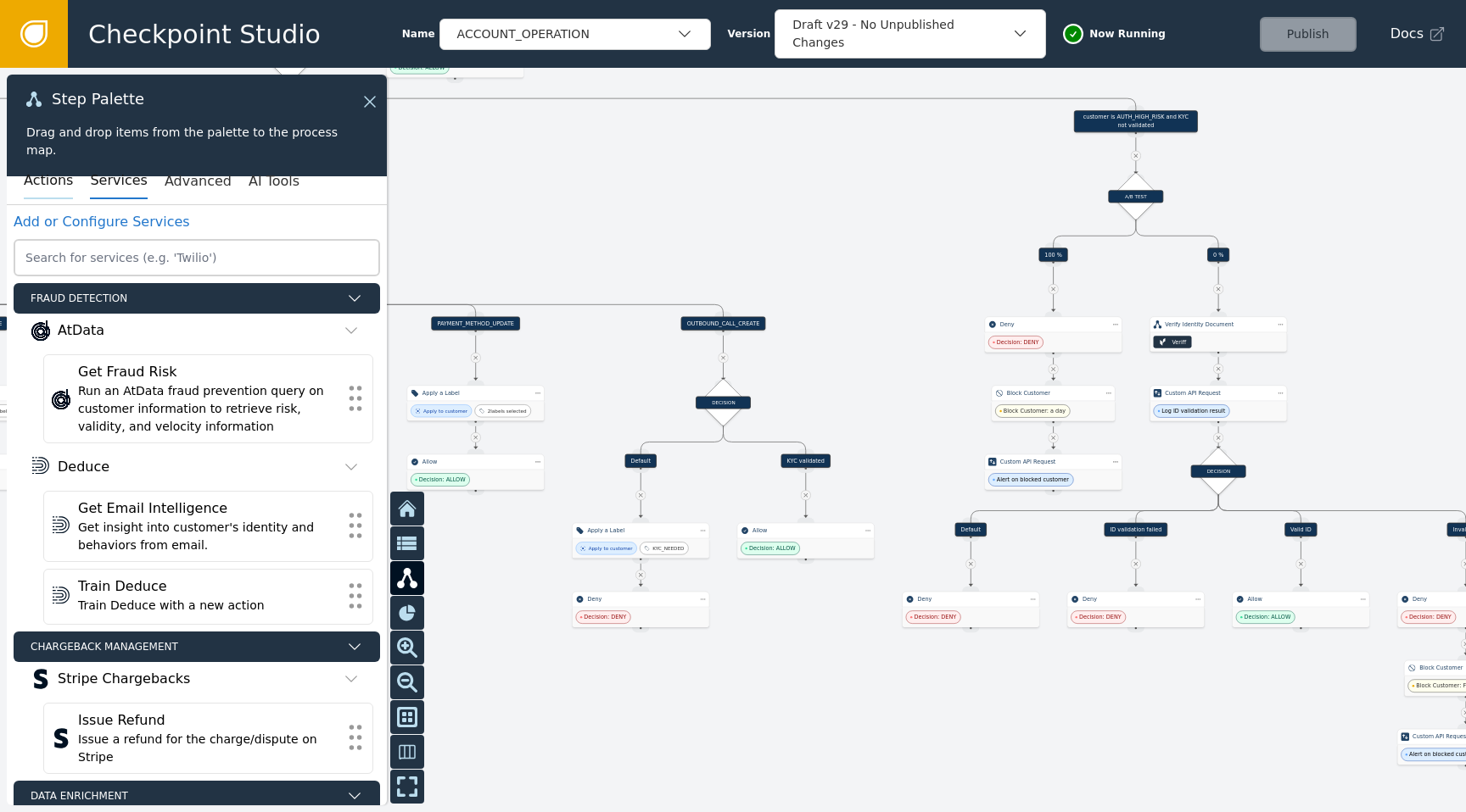
click at [57, 182] on button "Actions" at bounding box center [48, 181] width 50 height 36
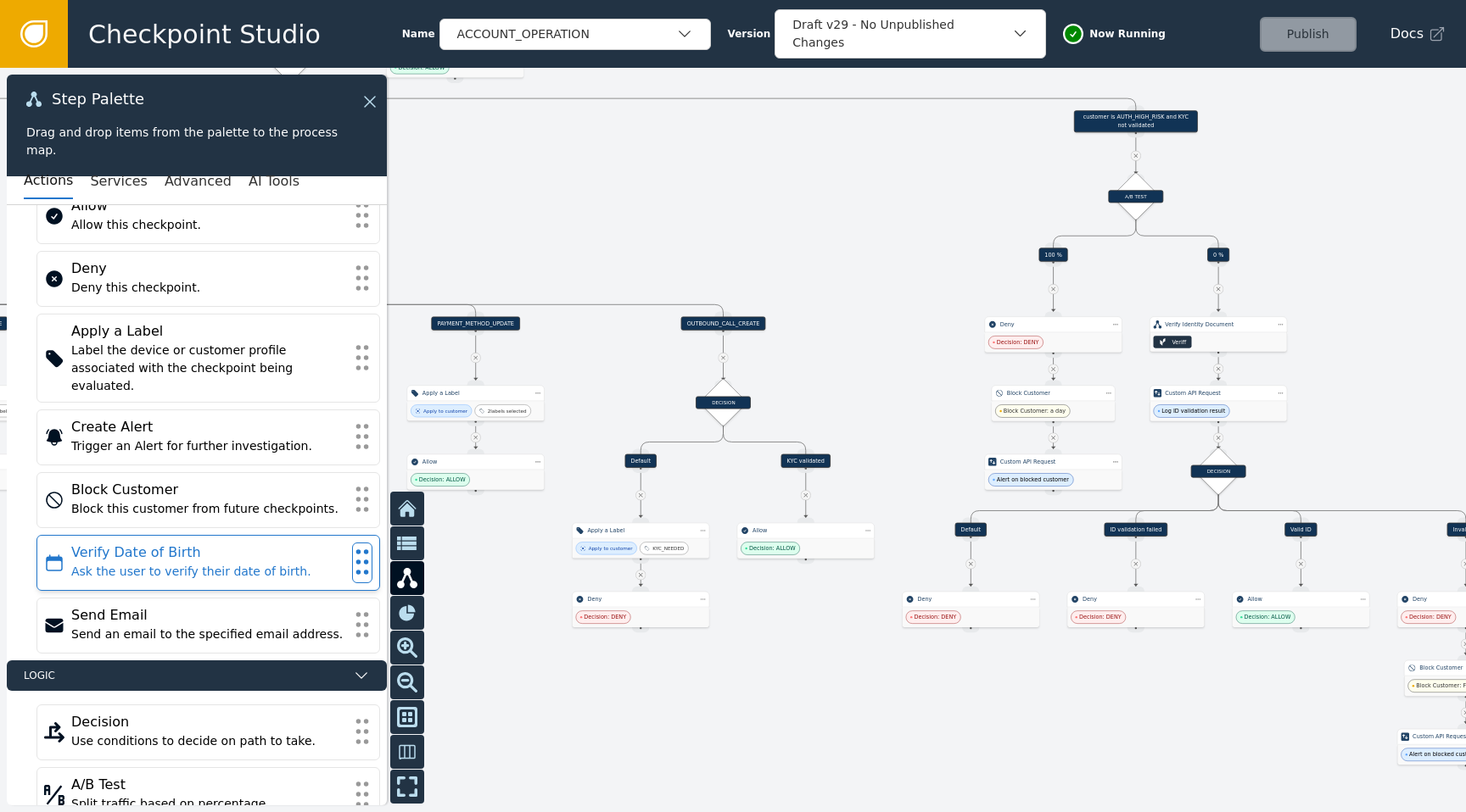
scroll to position [50, 0]
